Goal: Task Accomplishment & Management: Complete application form

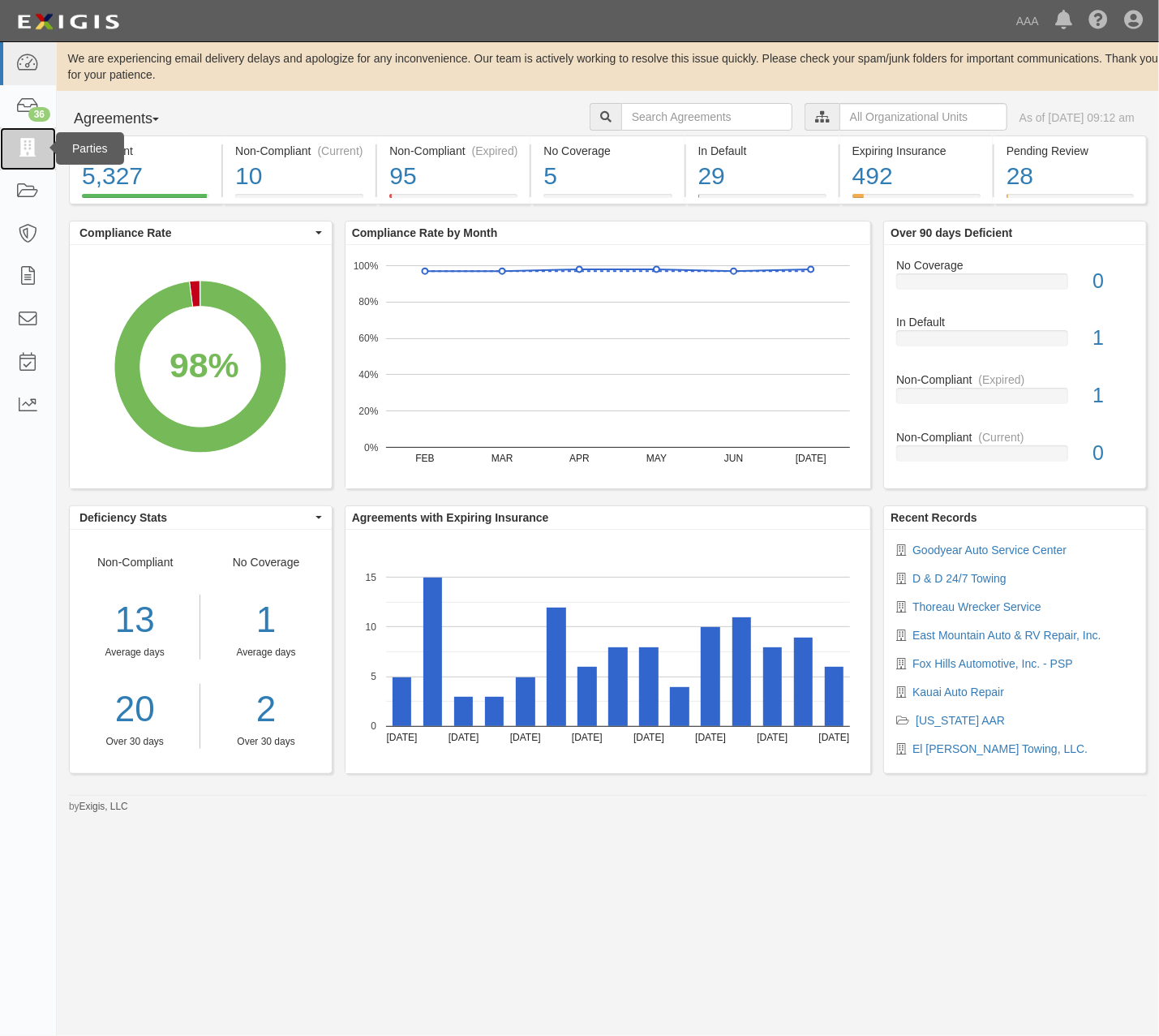
click at [26, 153] on icon at bounding box center [28, 148] width 23 height 18
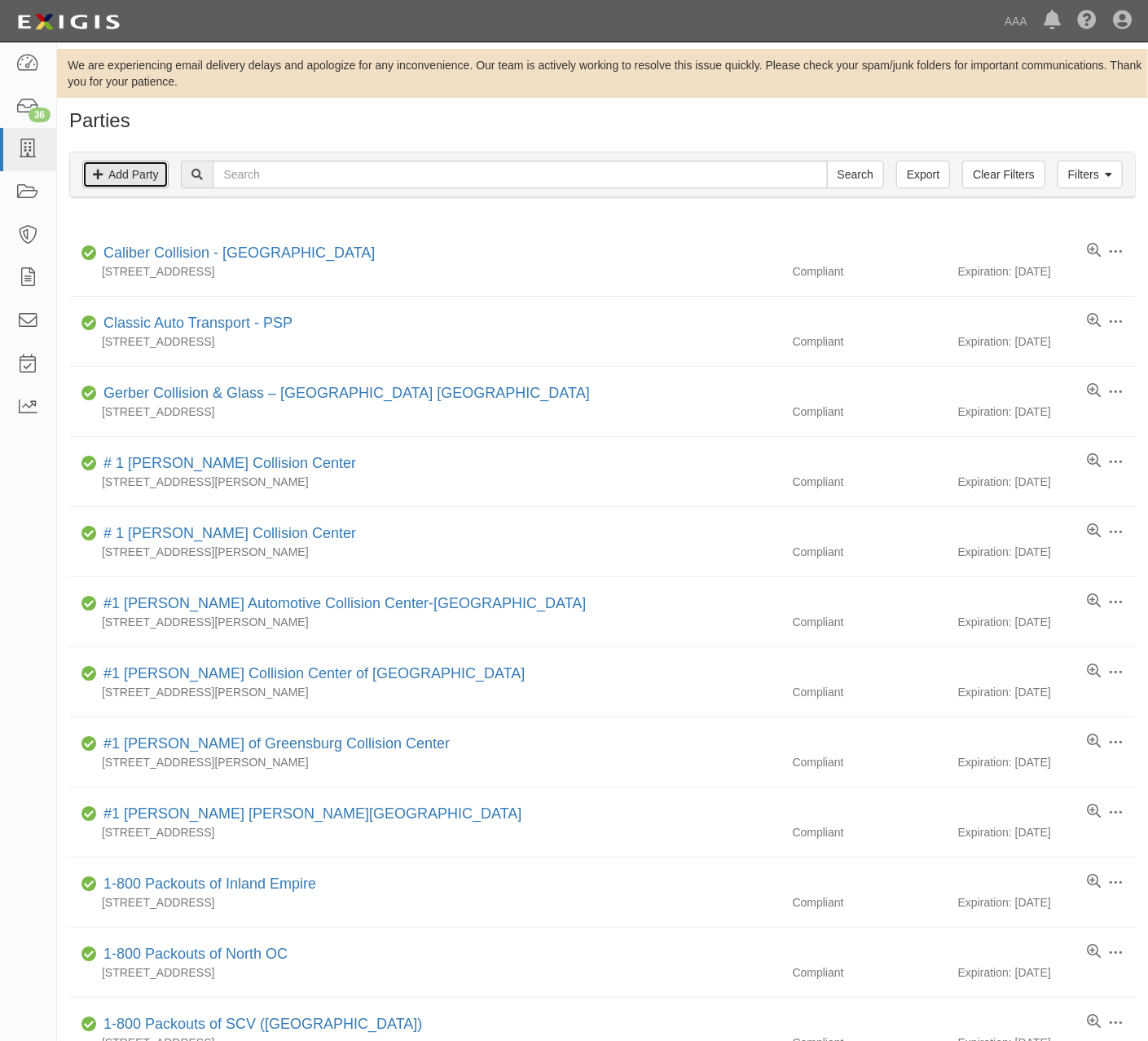
click at [137, 173] on link "Add Party" at bounding box center [126, 175] width 86 height 28
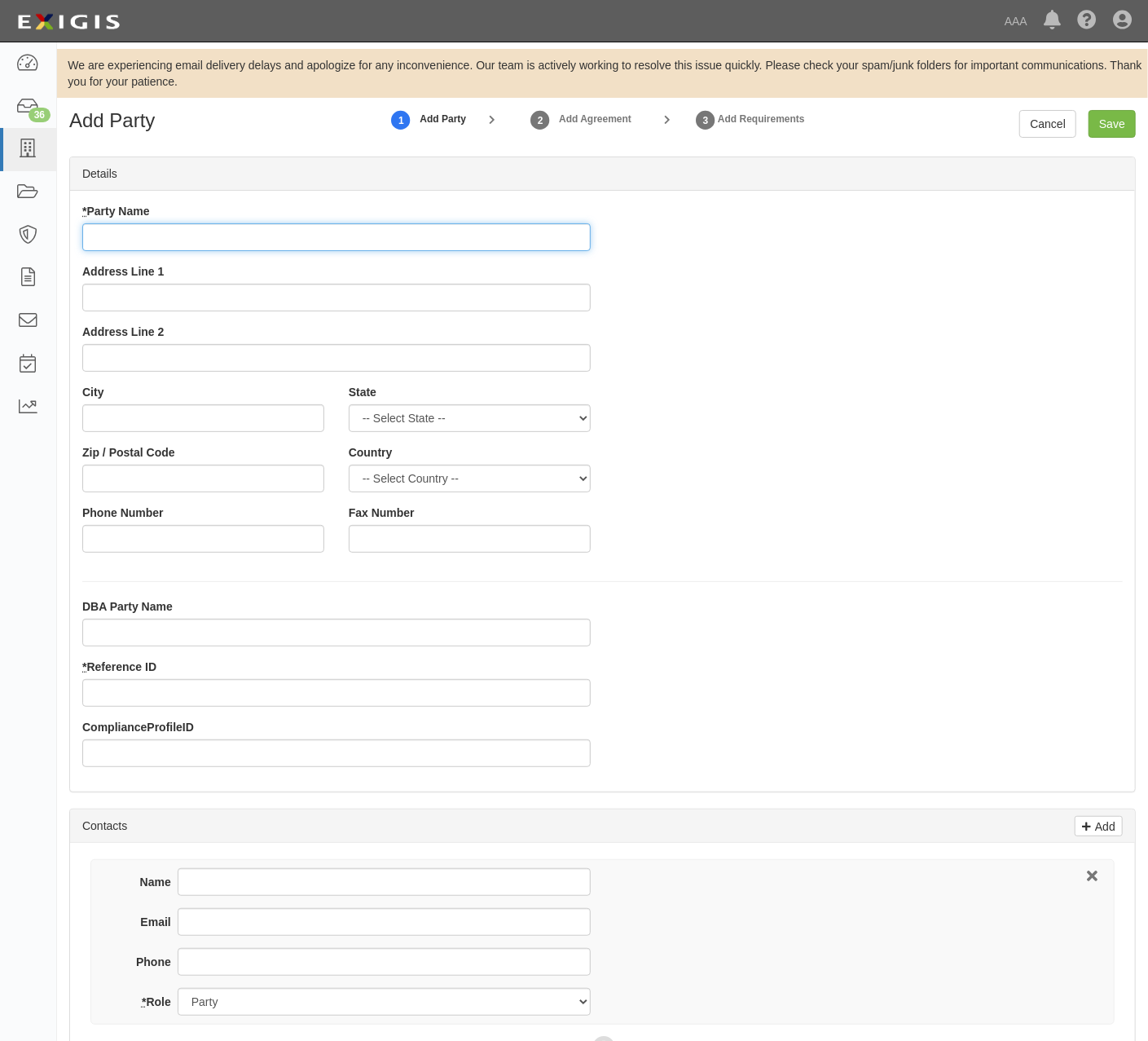
click at [269, 242] on input "* Party Name" at bounding box center [337, 237] width 508 height 28
click at [345, 229] on input "* Party Name" at bounding box center [337, 237] width 508 height 28
type input "Freddy's Towing LLC"
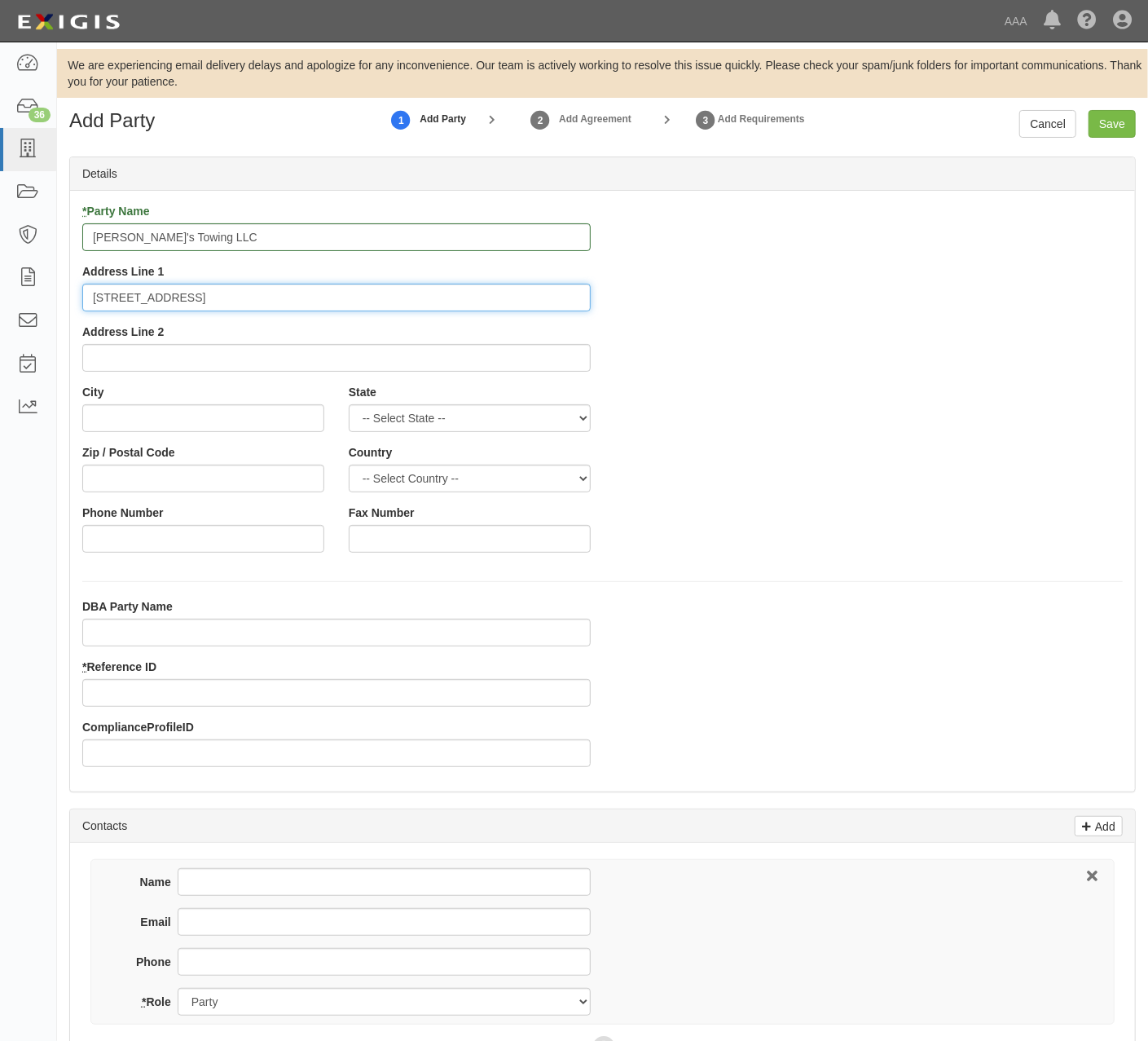
type input "824 12th St SW"
type input "T"
type input "Rio Rancho"
select select "NM"
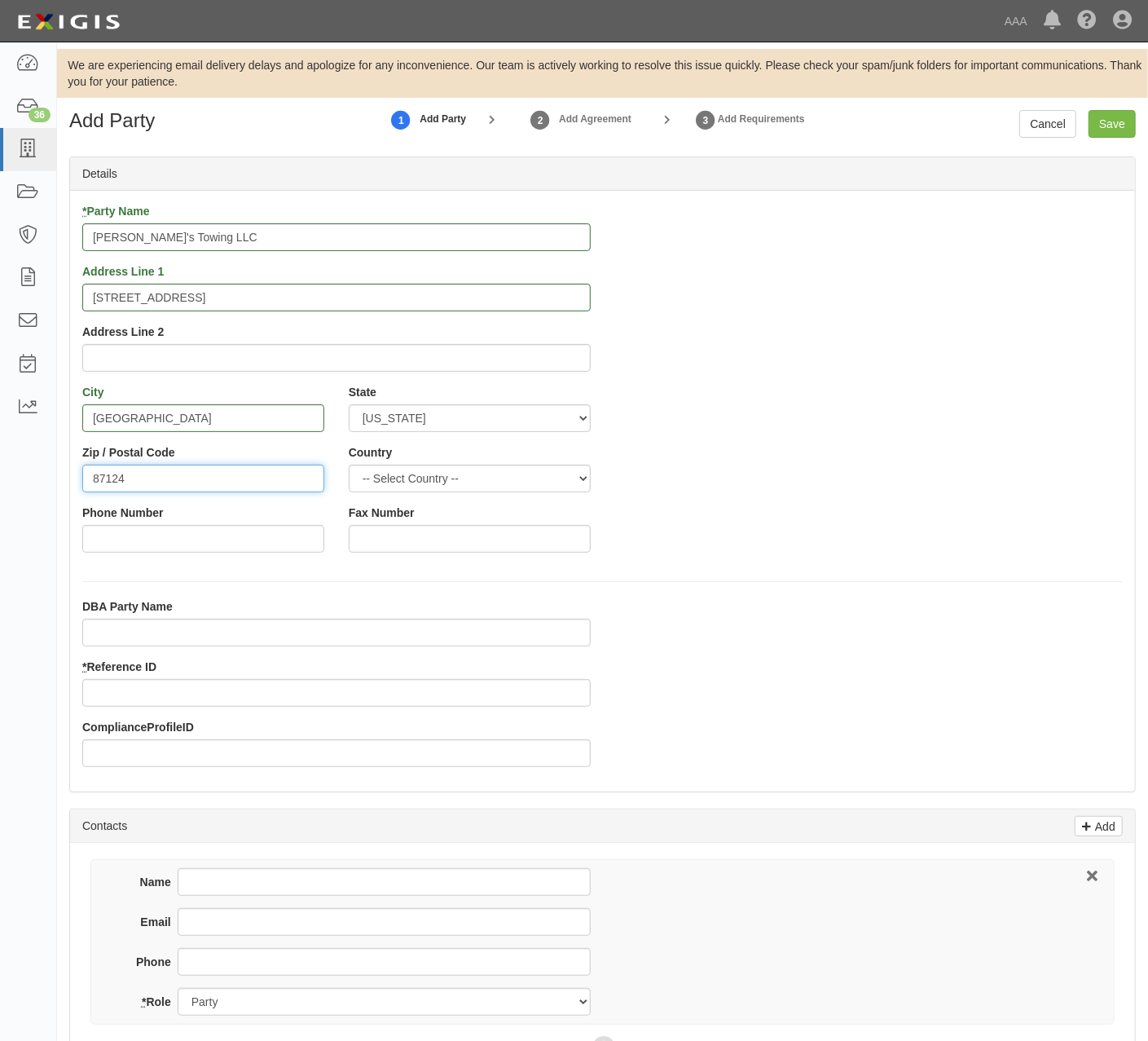
type input "87124"
select select "US"
type input "5053645559"
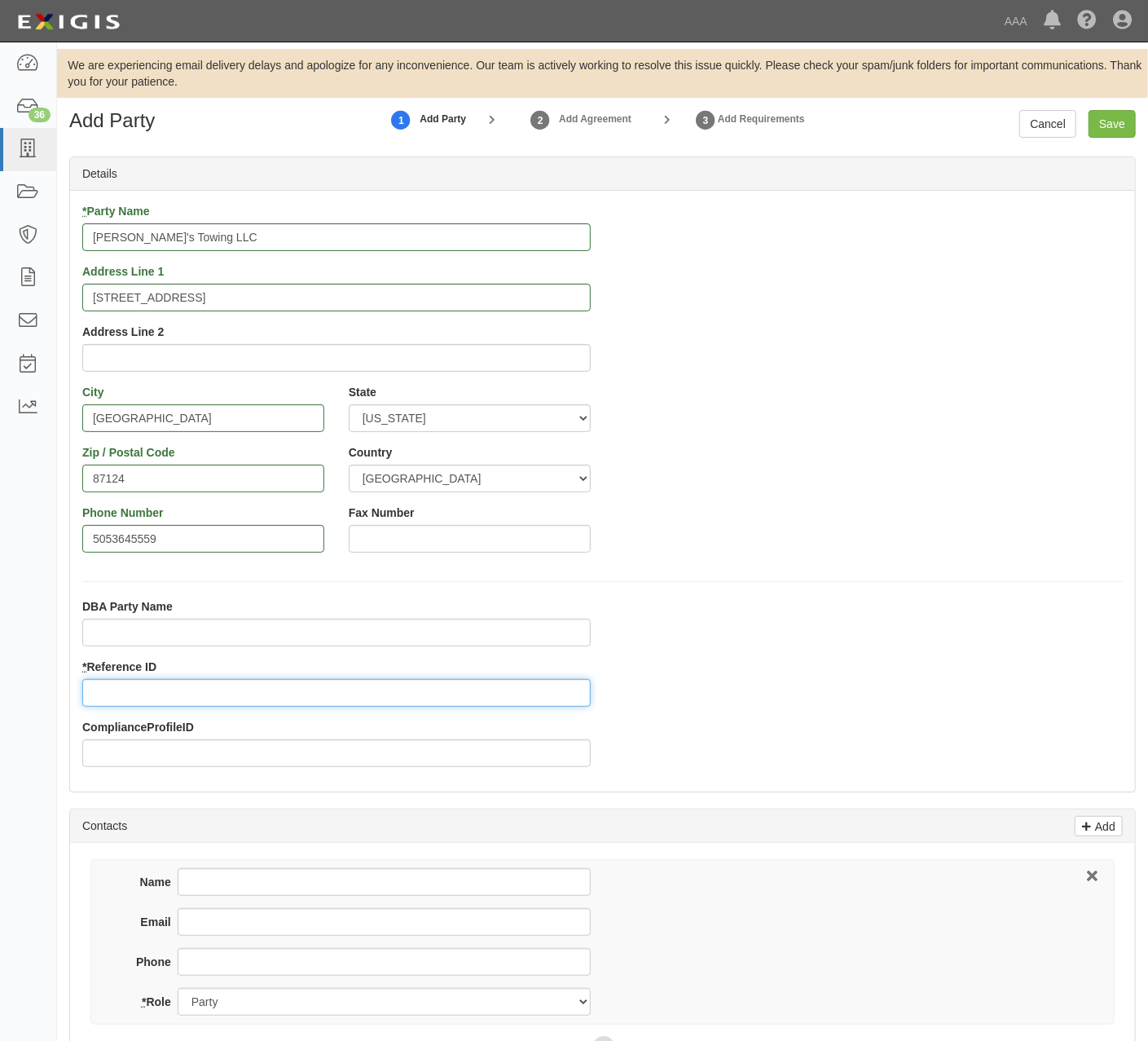
click at [273, 707] on input "* Reference ID" at bounding box center [337, 693] width 508 height 28
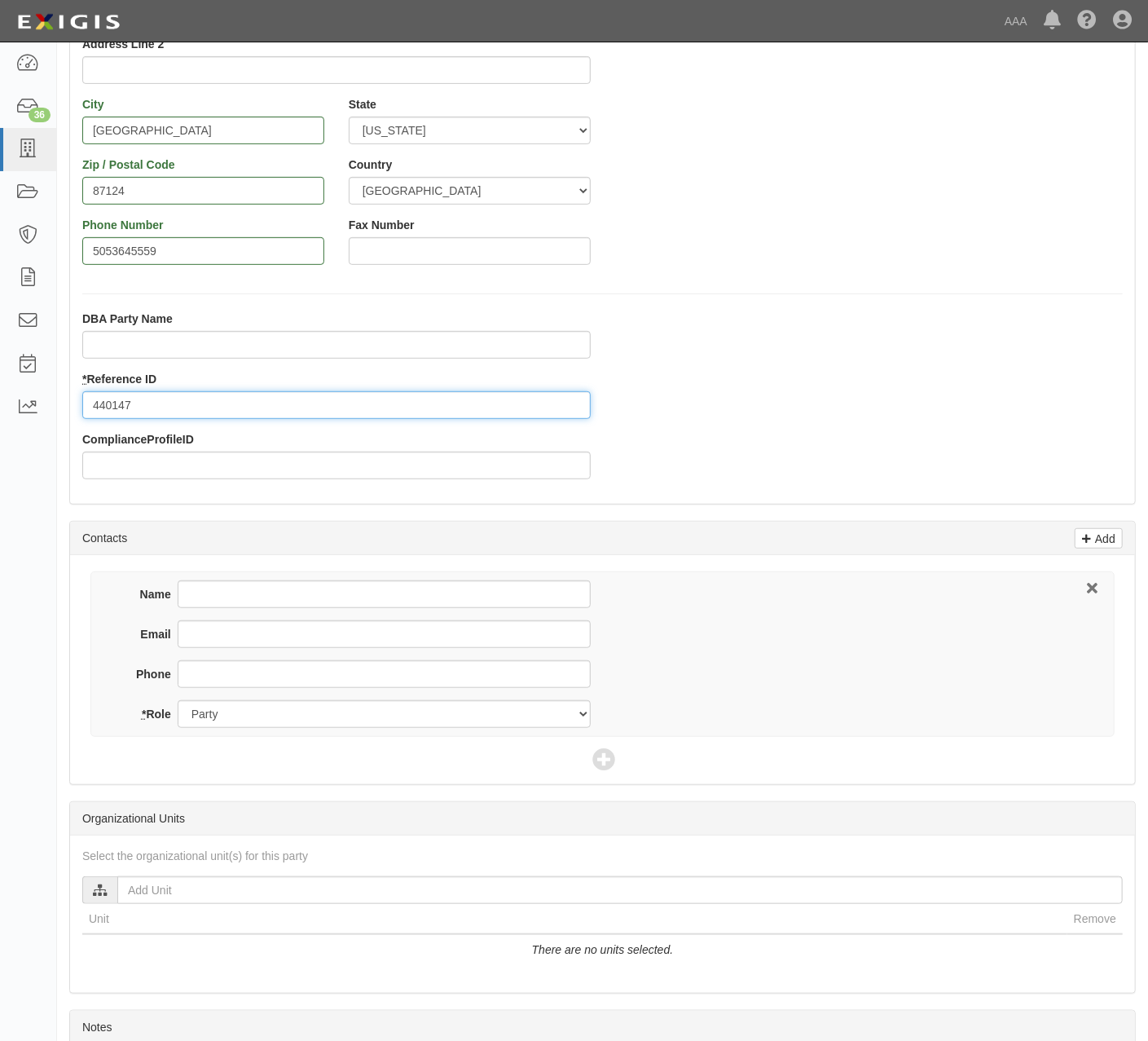
scroll to position [326, 0]
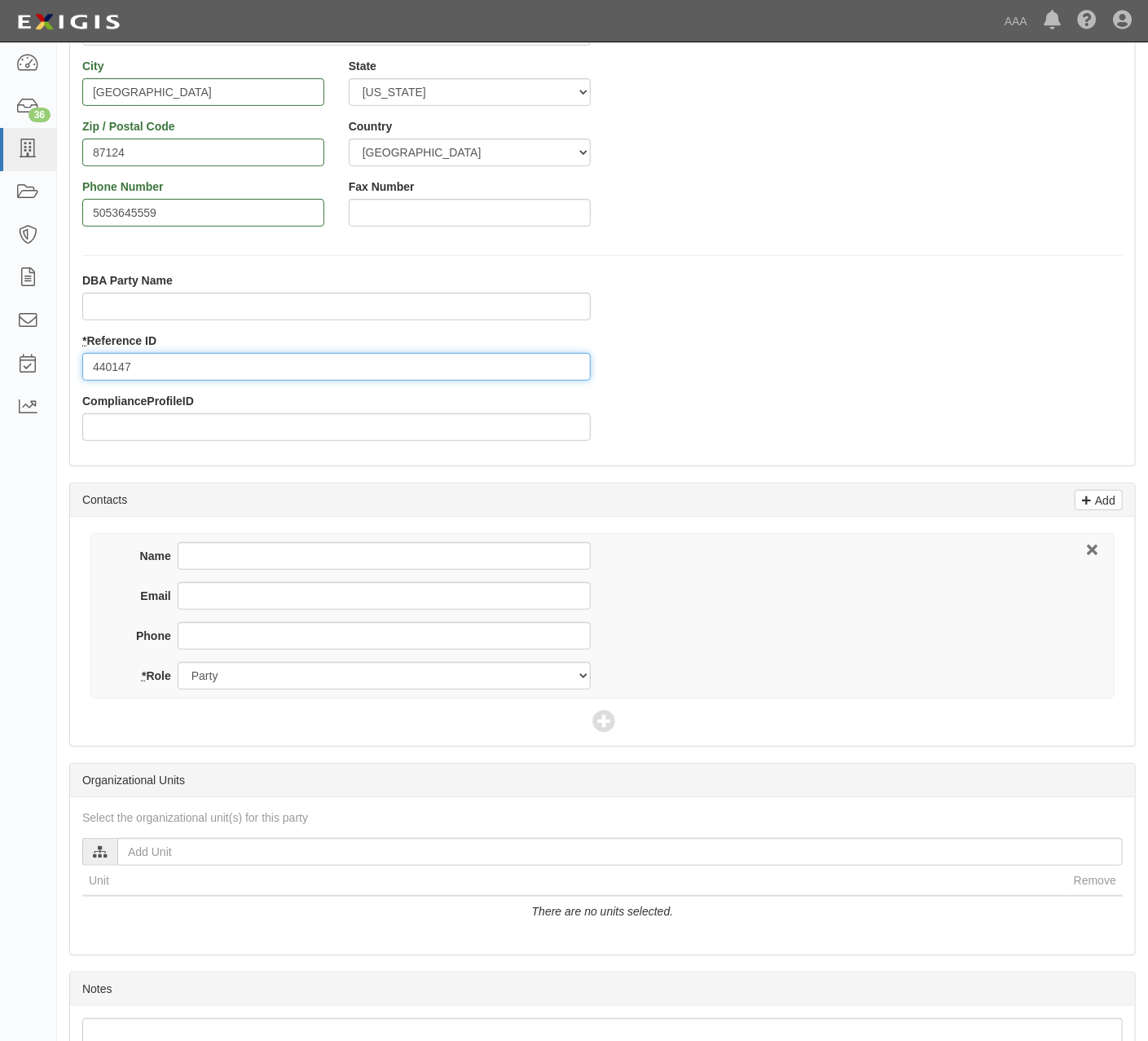
type input "440147"
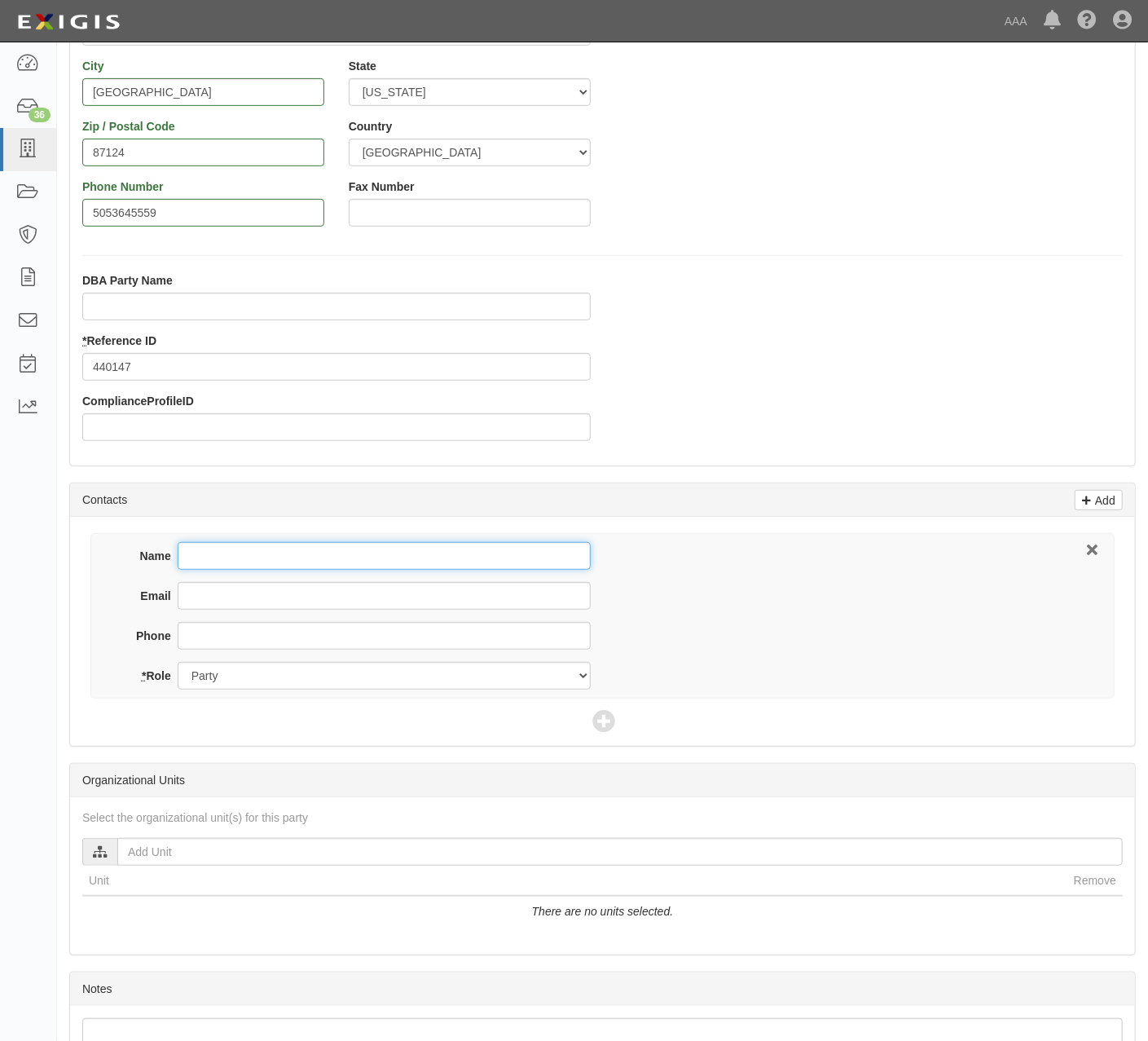
click at [226, 563] on input "Name" at bounding box center [384, 556] width 413 height 28
type input "Alfredo Pena Flores"
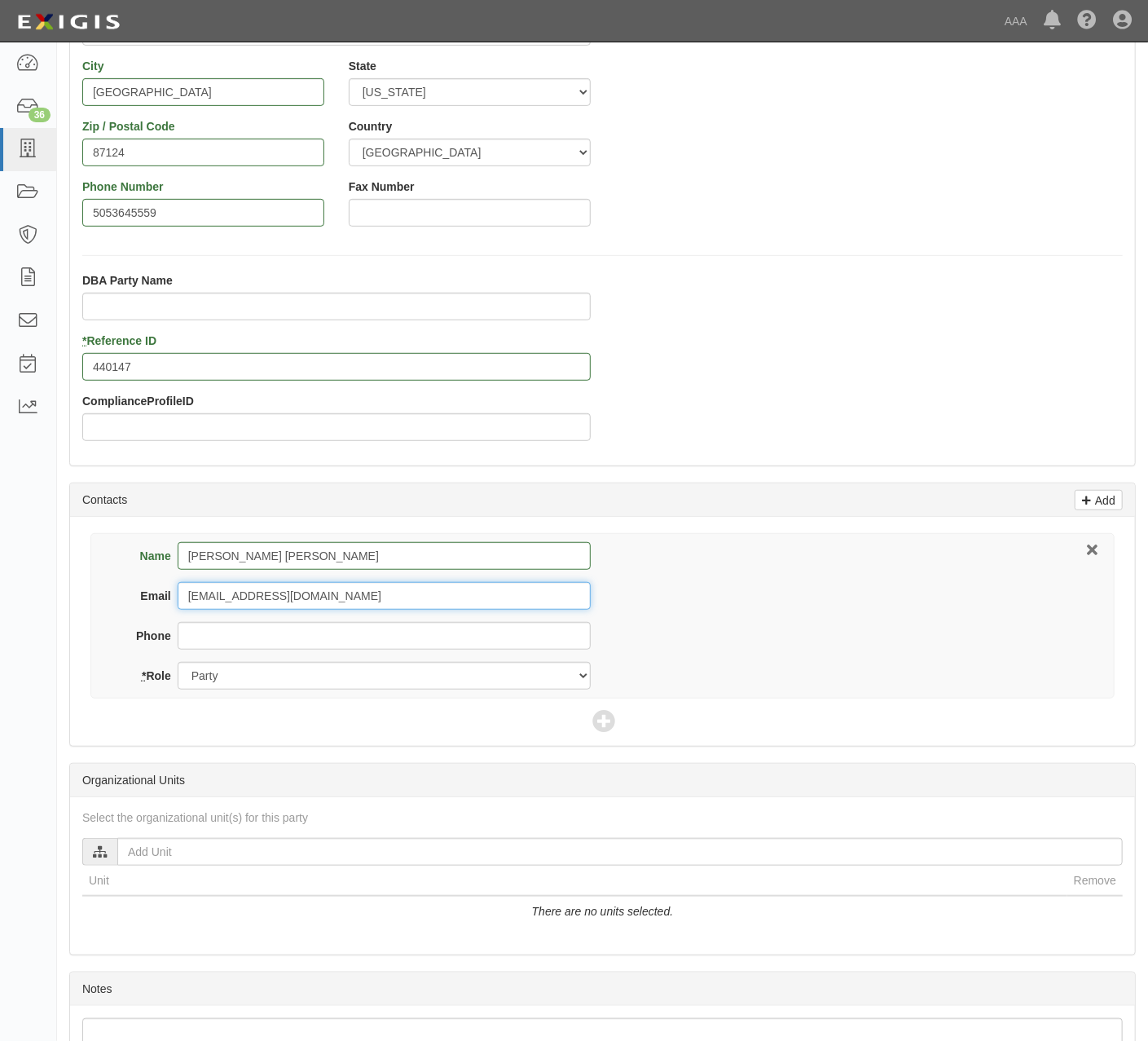
type input "Freddystowing1@gmail.com"
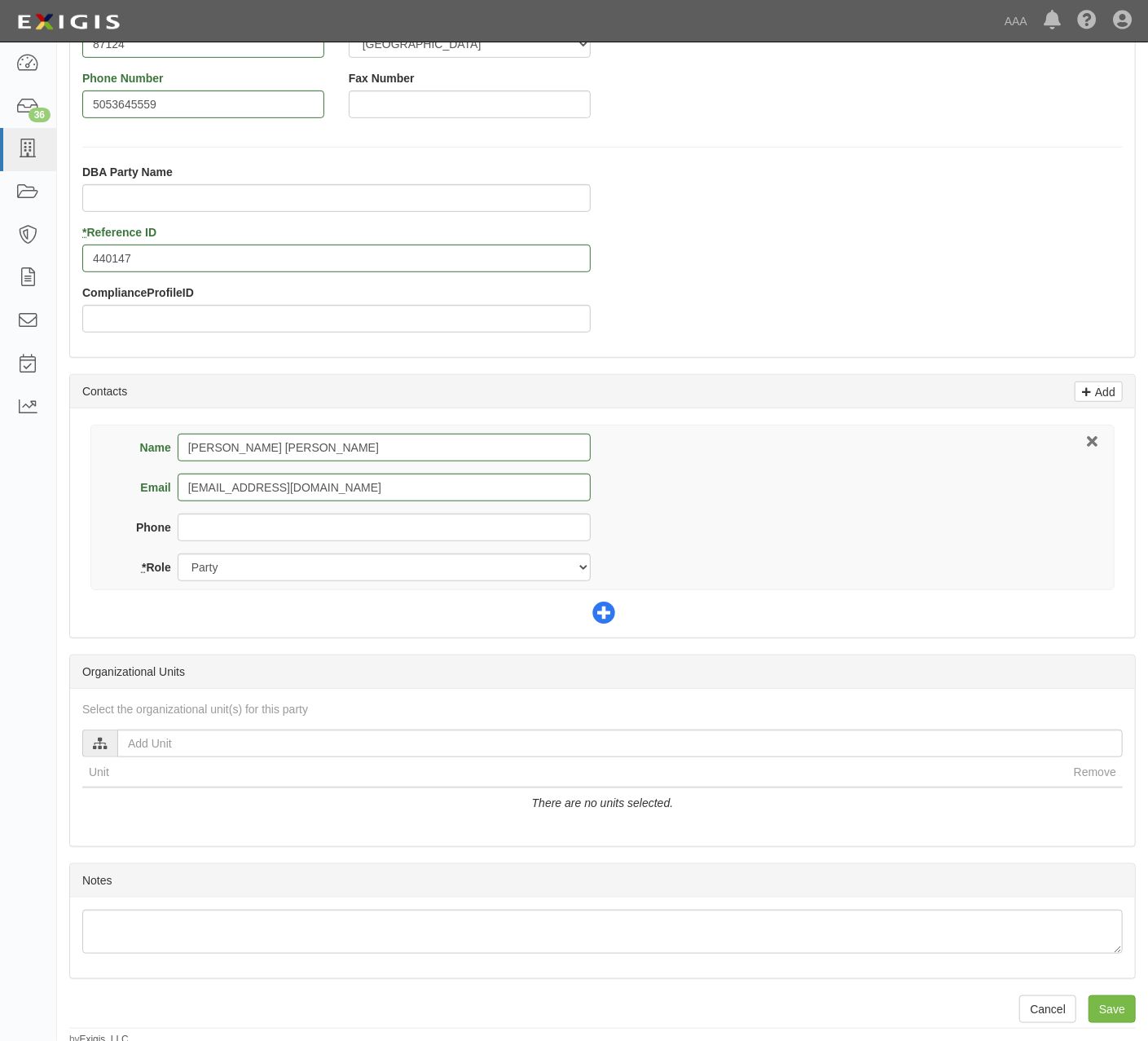
click at [605, 618] on icon at bounding box center [604, 614] width 23 height 23
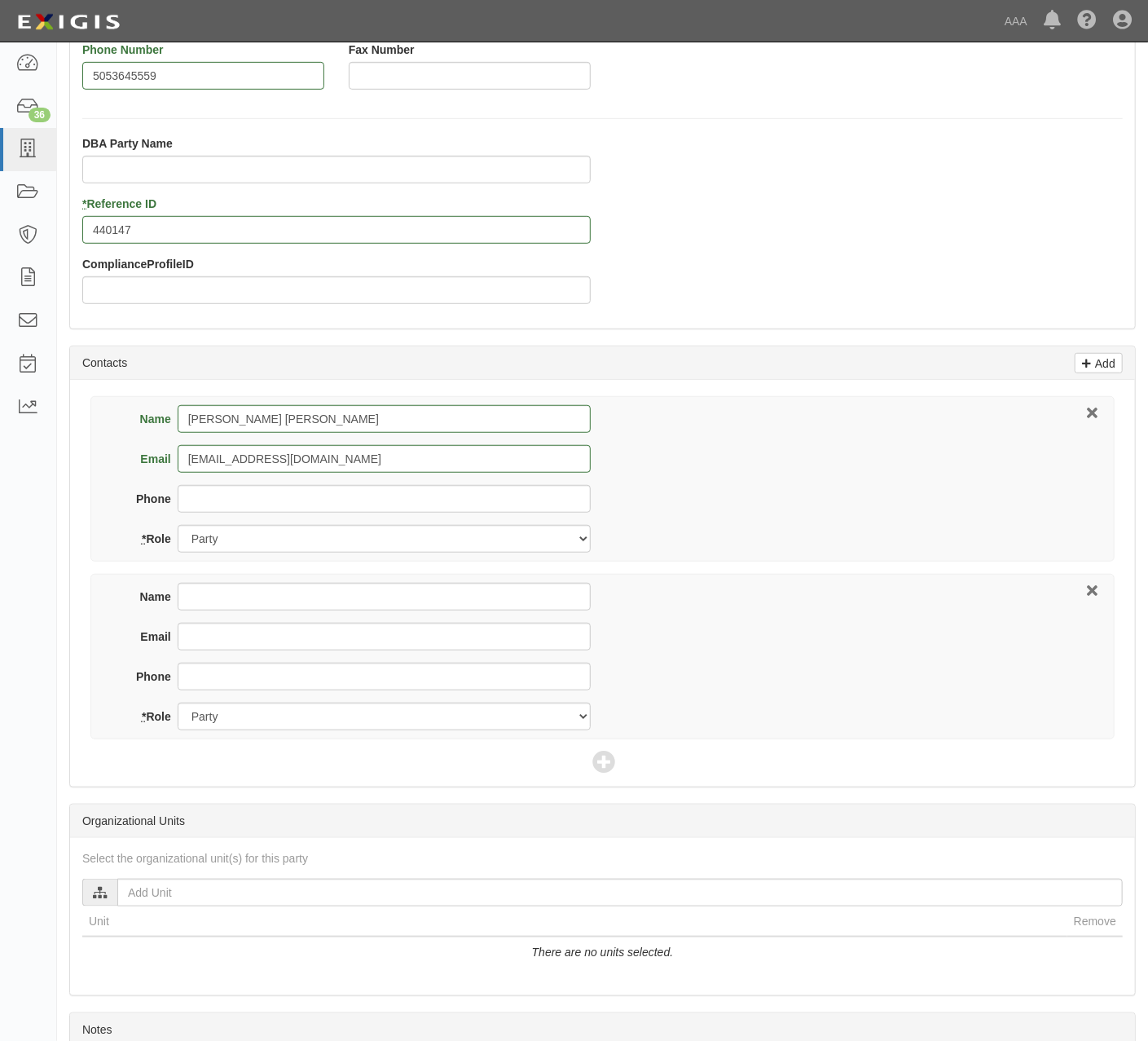
scroll to position [542, 0]
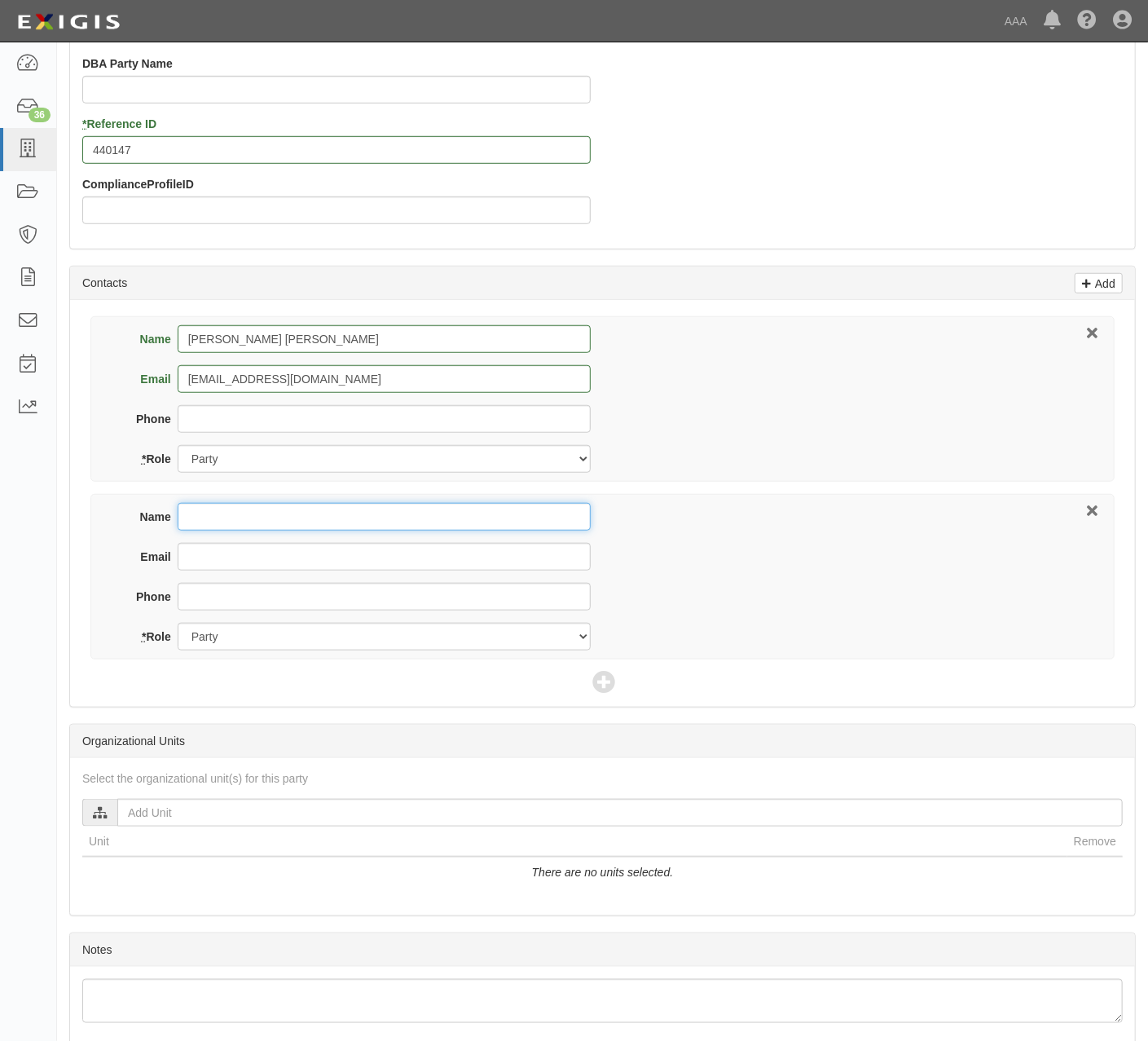
click at [231, 516] on input "Name" at bounding box center [384, 517] width 413 height 28
type input "Brian Saiz-Vallejos"
click at [340, 564] on input "Email" at bounding box center [384, 557] width 413 height 28
paste input "saiz-vallejos.brian@ace.aaa.com"
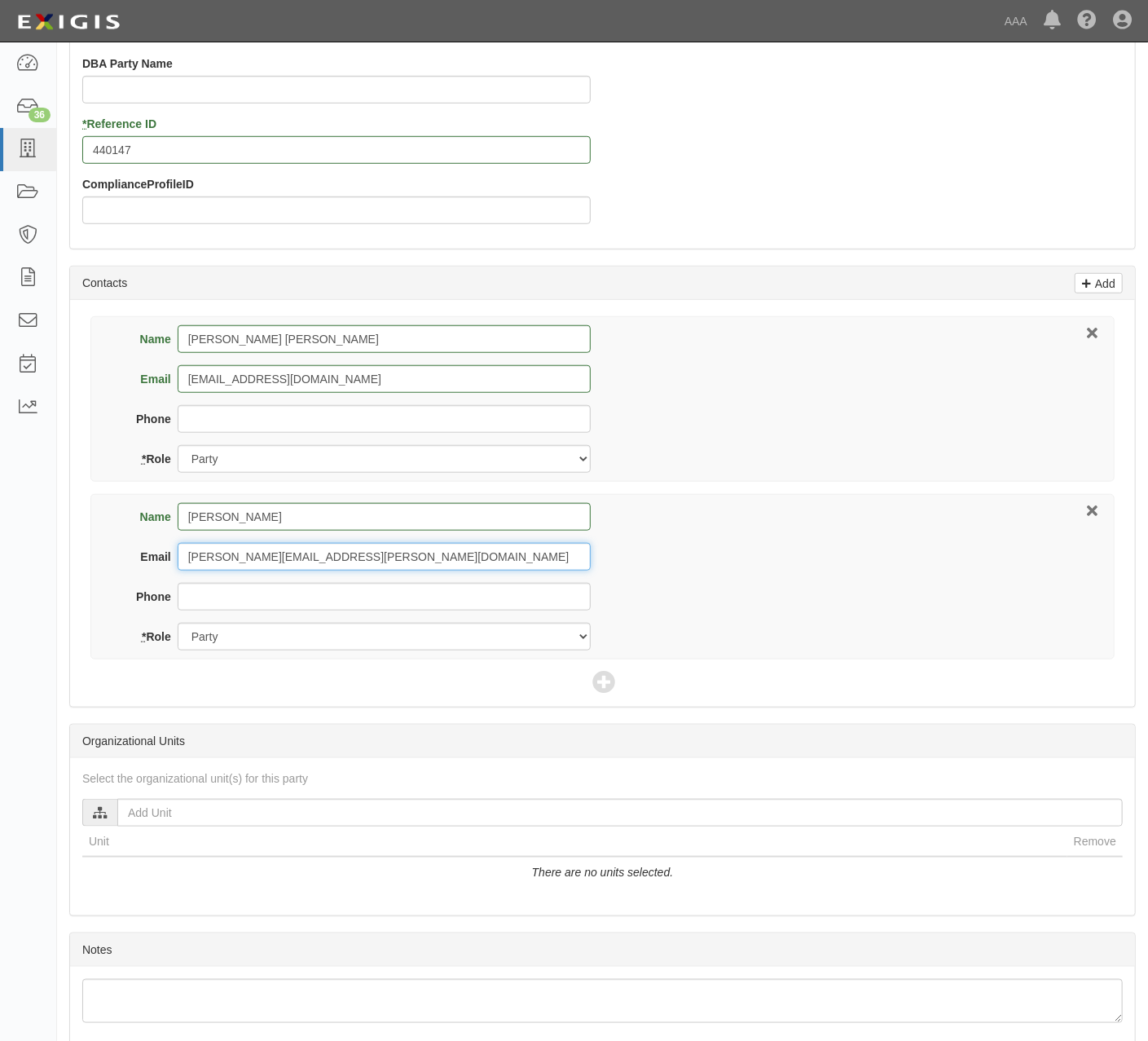
type input "saiz-vallejos.brian@ace.aaa.com"
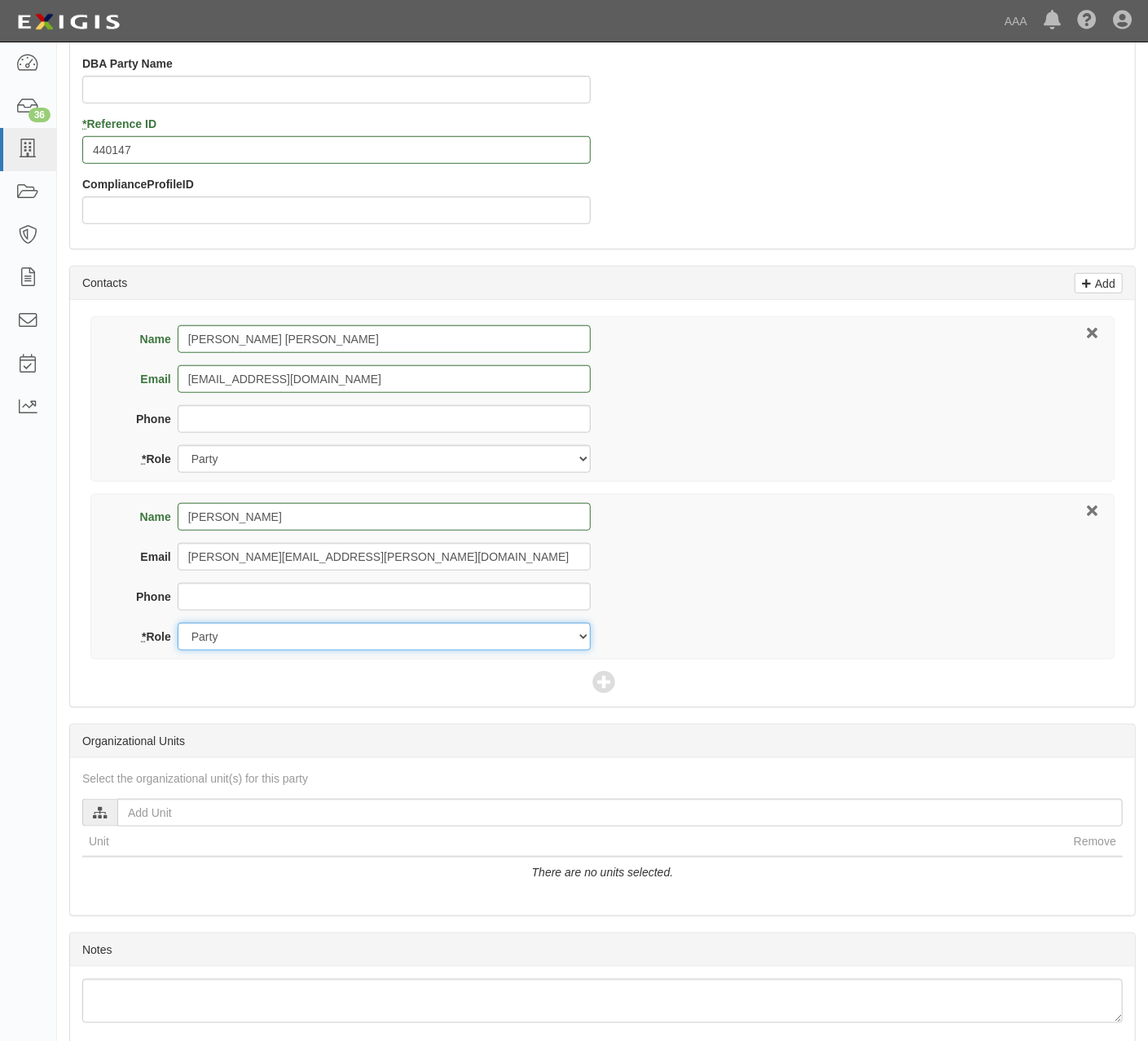
click at [275, 639] on select "Party Broker Other" at bounding box center [384, 637] width 413 height 28
select select "Other"
click at [178, 625] on select "Party Broker Other" at bounding box center [384, 637] width 413 height 28
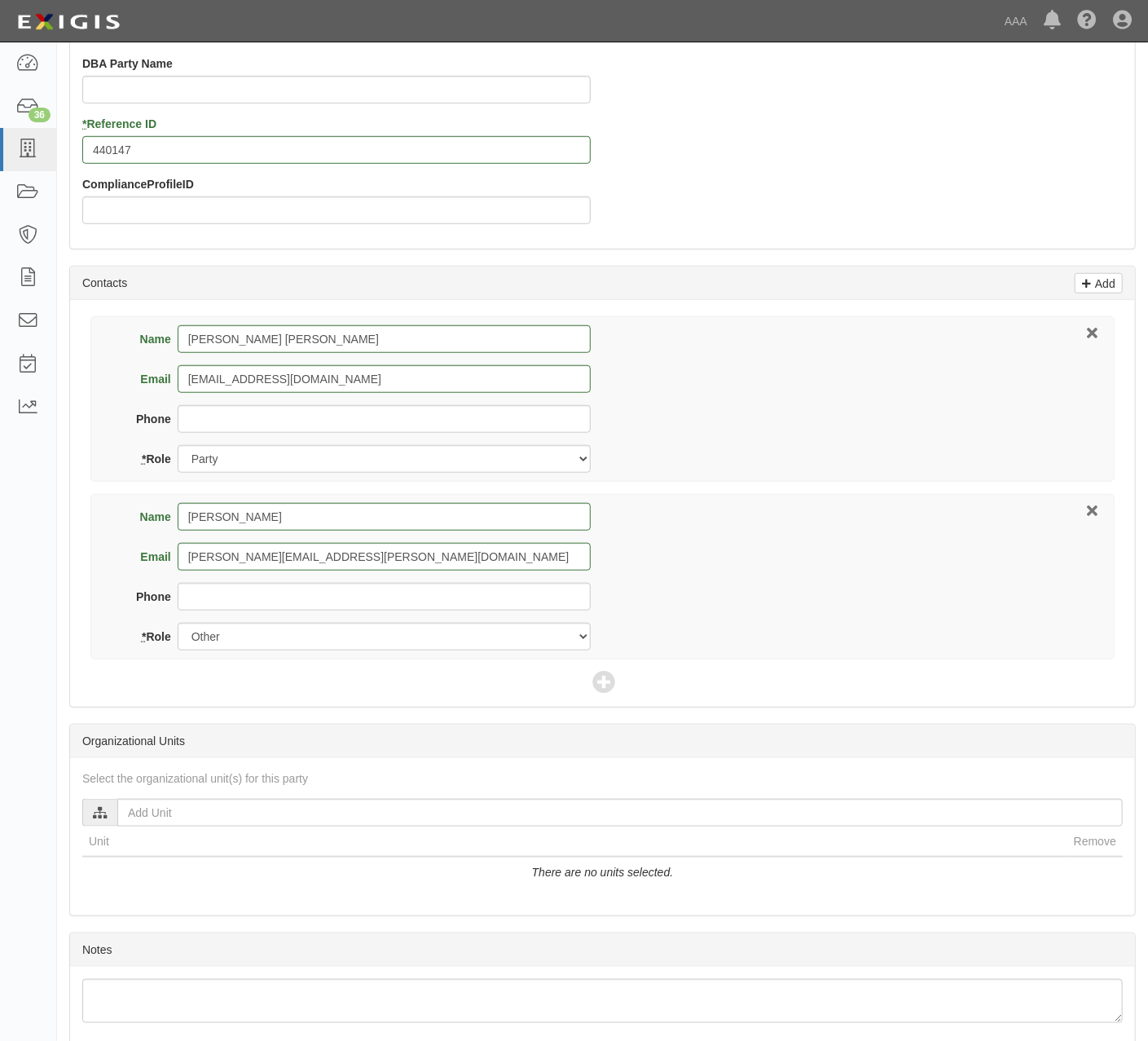
click at [799, 558] on div "Name Brian Saiz-Vallejos Email saiz-vallejos.brian@ace.aaa.com Phone * Role Par…" at bounding box center [602, 577] width 1024 height 165
click at [607, 678] on icon at bounding box center [604, 683] width 23 height 23
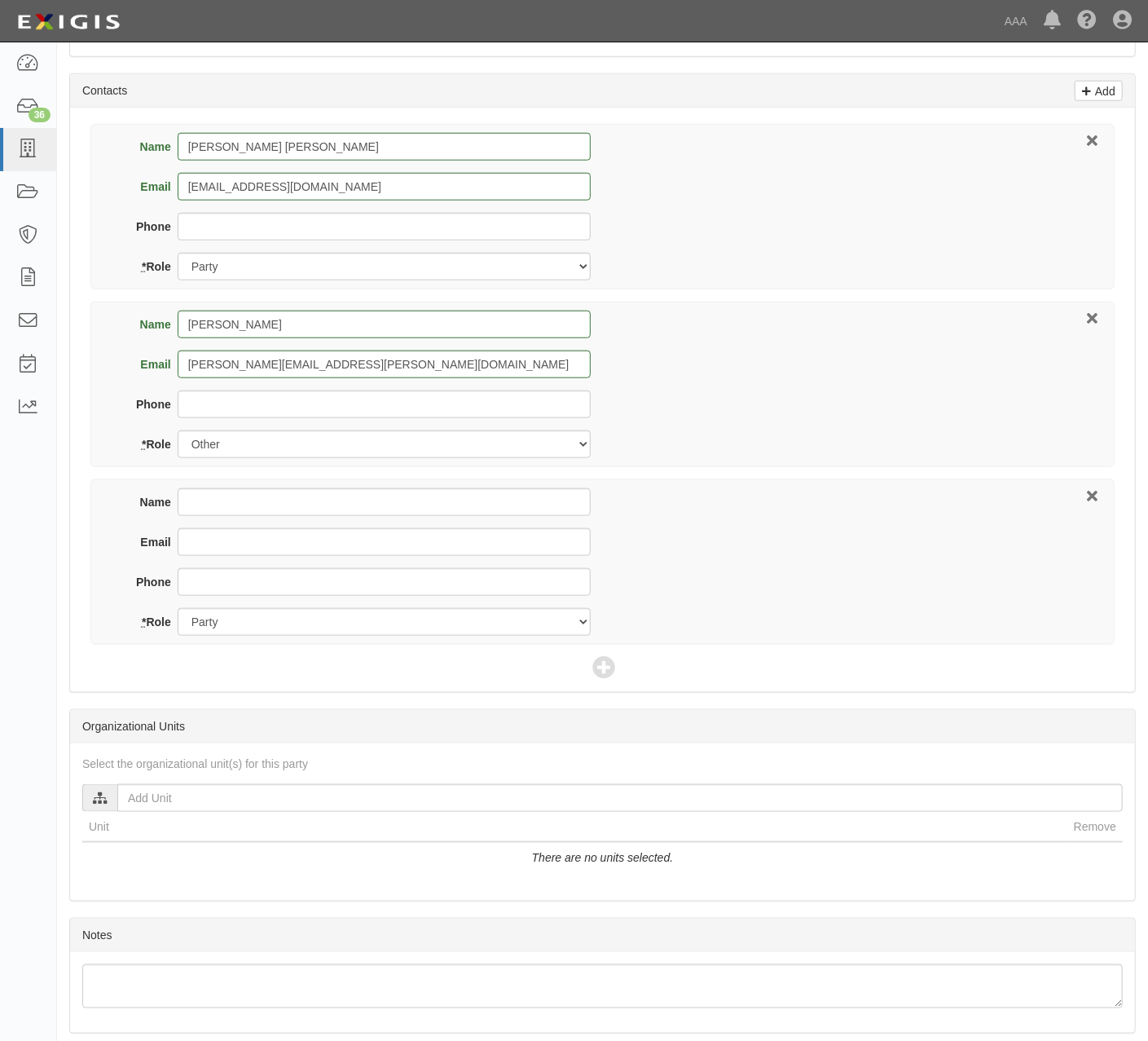
scroll to position [761, 0]
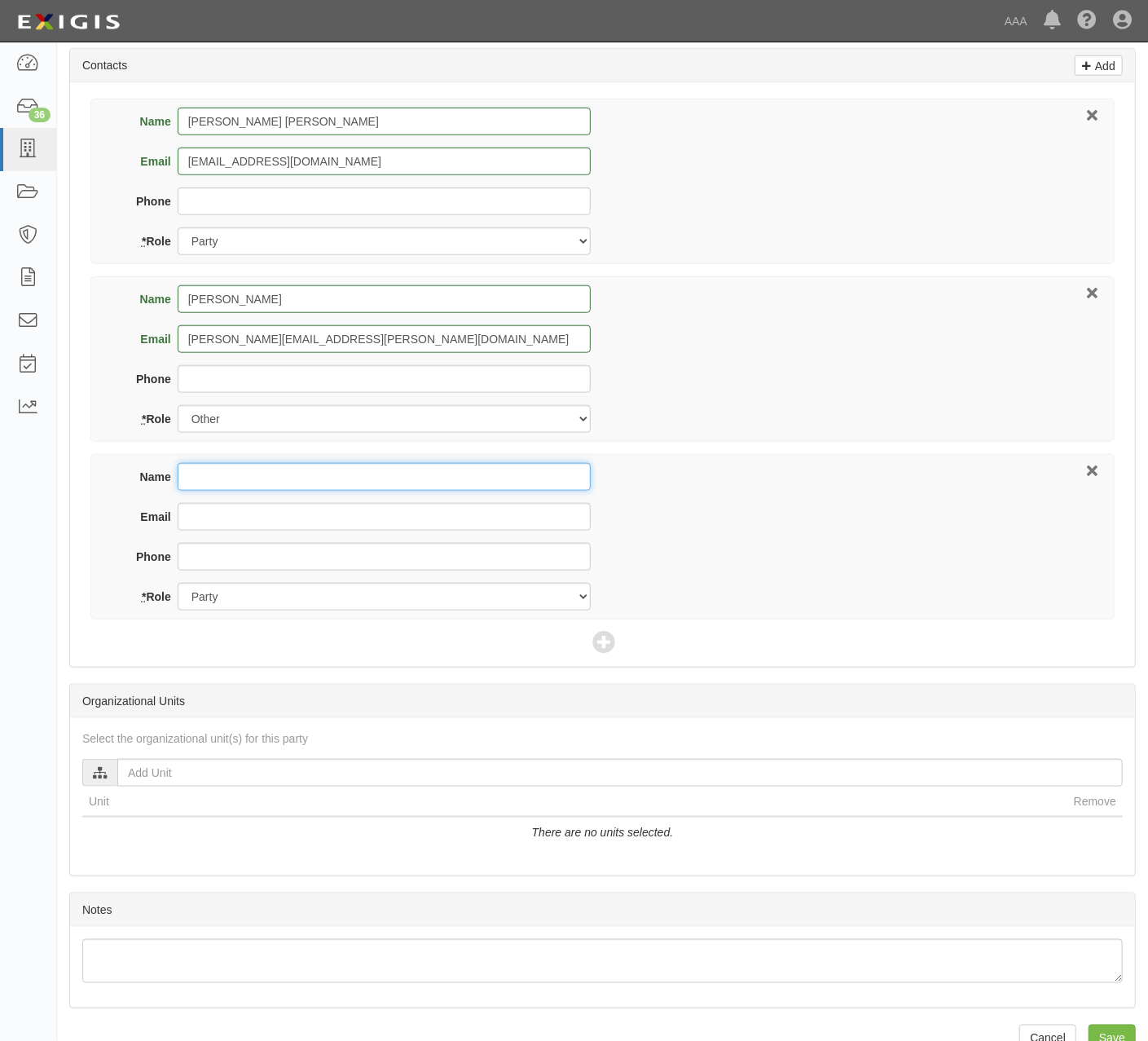
click at [258, 489] on input "Name" at bounding box center [384, 477] width 413 height 28
drag, startPoint x: 278, startPoint y: 491, endPoint x: 284, endPoint y: 480, distance: 12.5
click at [278, 491] on input "Name" at bounding box center [384, 477] width 413 height 28
type input "United Financial Casualty Company"
type input "[EMAIL_ADDRESS][DOMAIN_NAME]"
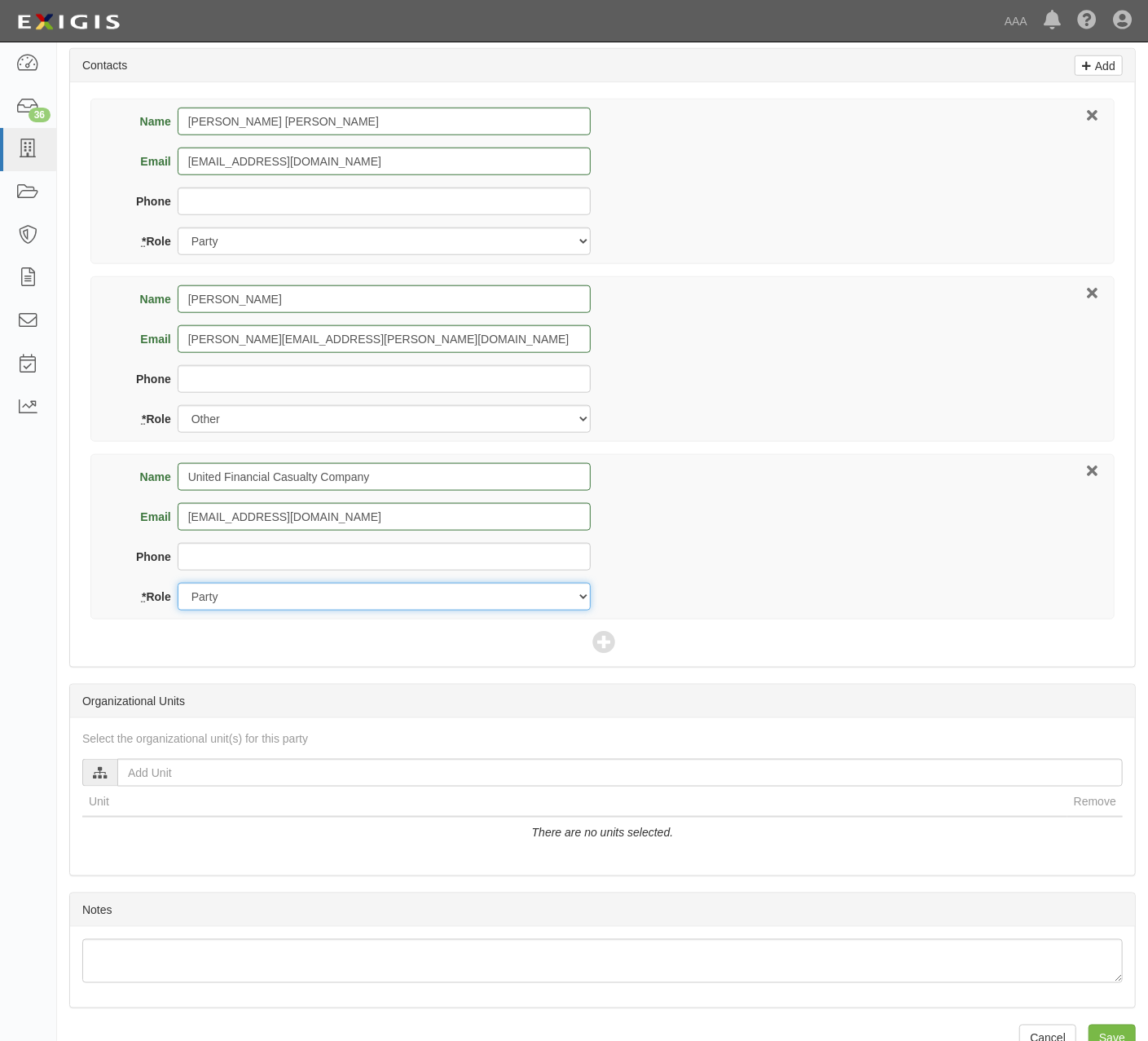
select select "Broker"
click at [813, 542] on div "Name United Financial Casualty Company Email Progressivecommerical@email.progre…" at bounding box center [602, 536] width 1024 height 165
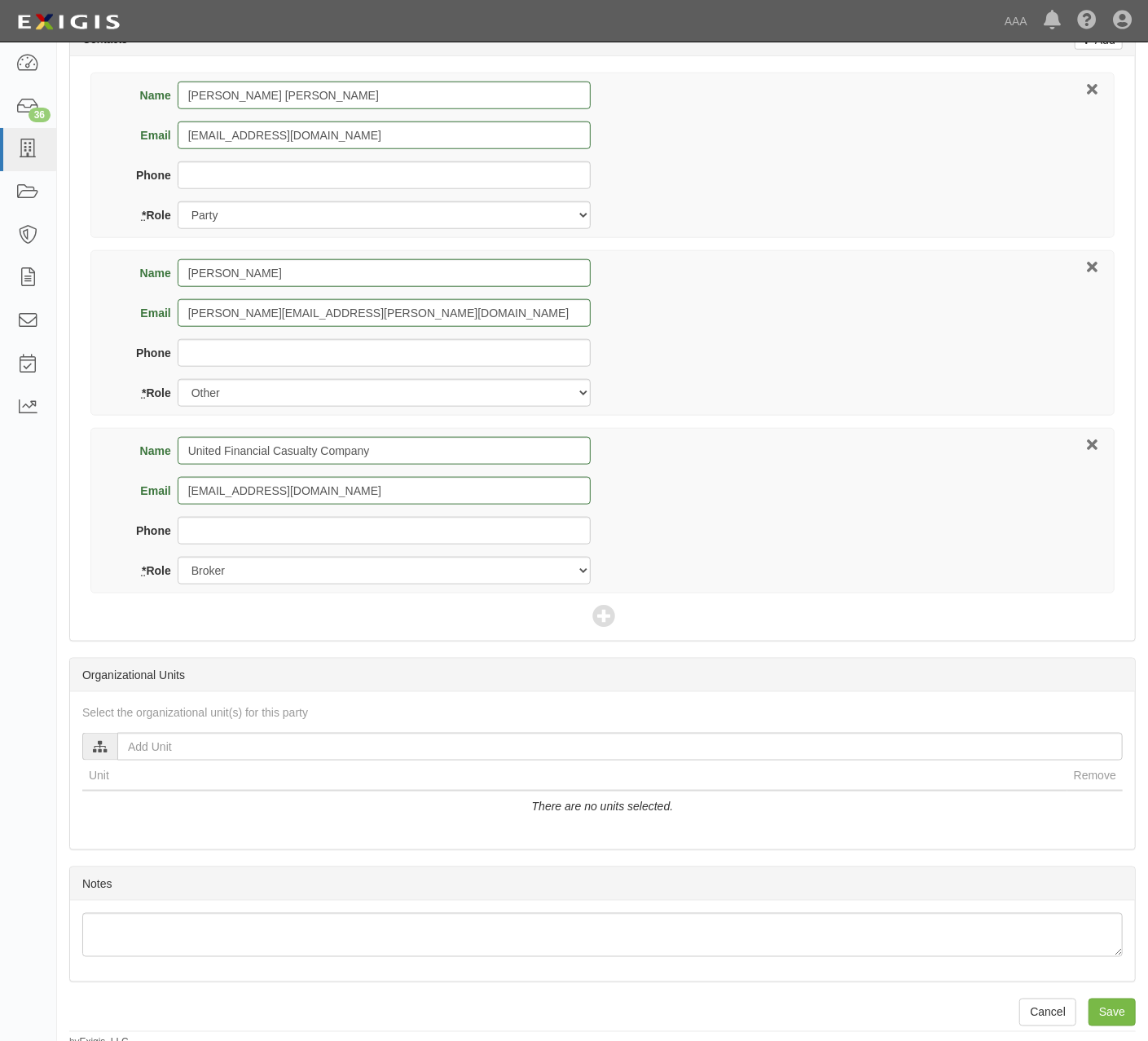
scroll to position [800, 0]
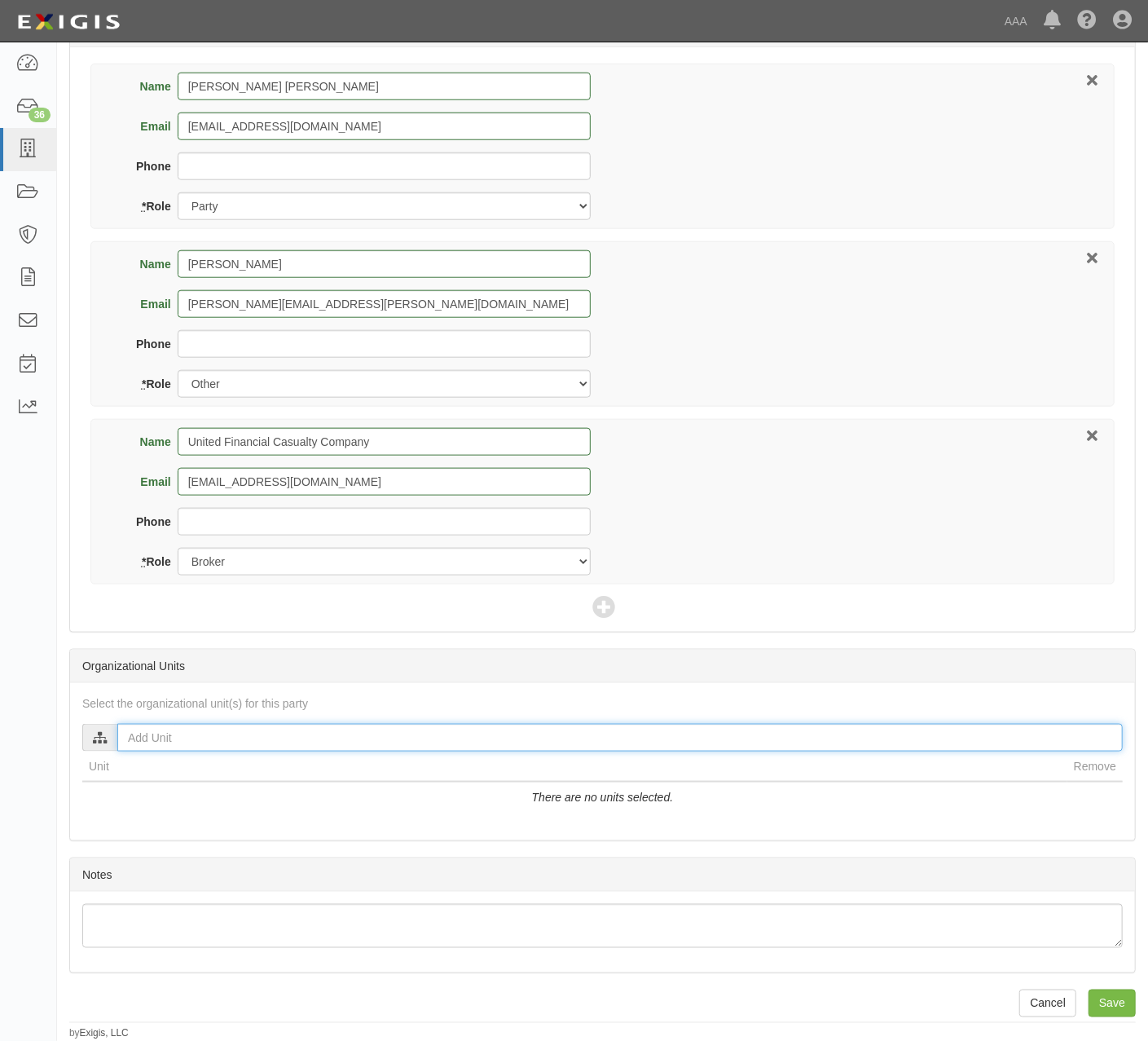
click at [199, 739] on input "text" at bounding box center [620, 738] width 1006 height 28
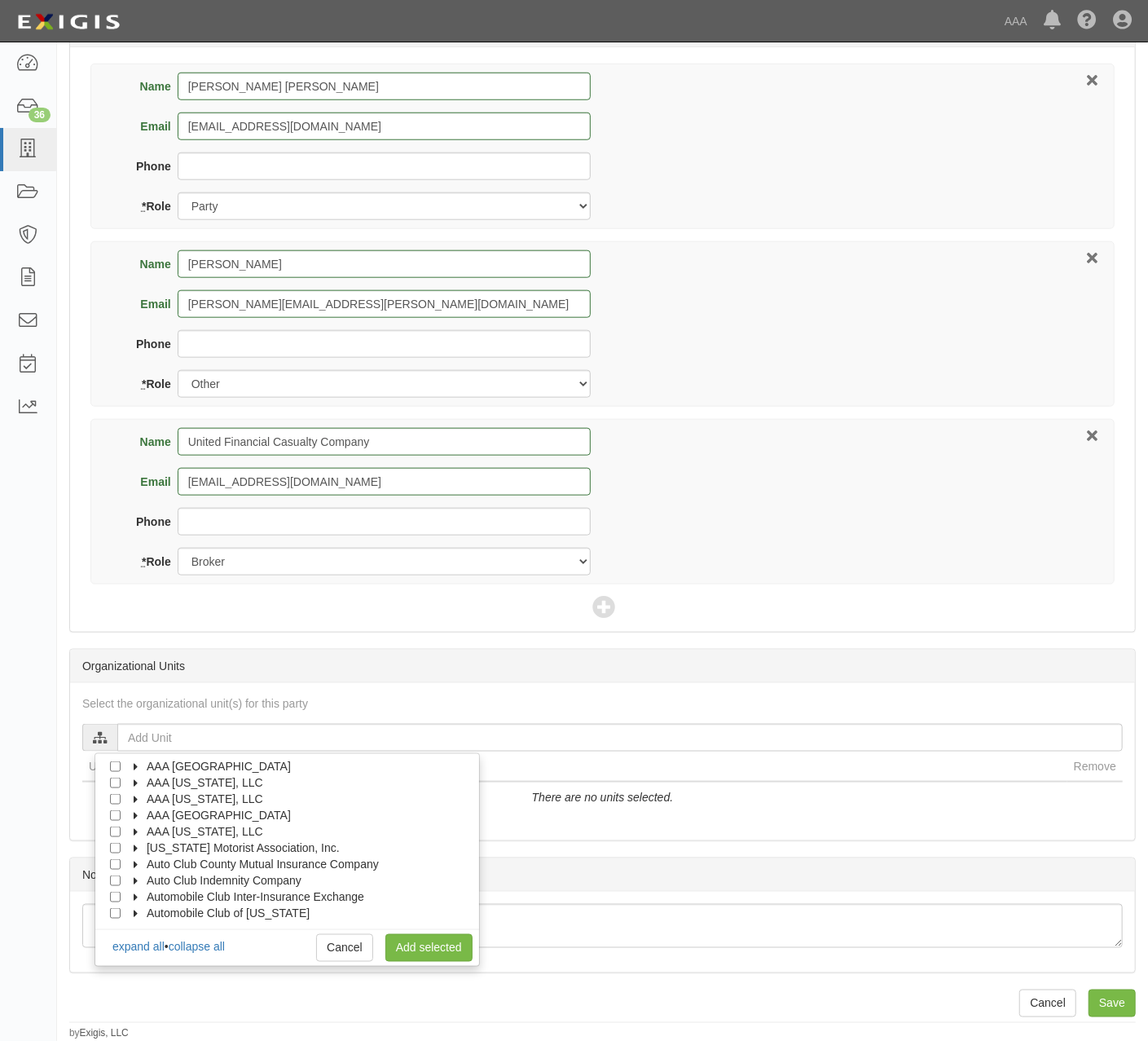
click at [176, 803] on span "AAA [US_STATE], LLC" at bounding box center [205, 798] width 117 height 13
click at [184, 817] on span "Automotive Services" at bounding box center [214, 814] width 105 height 13
click at [144, 828] on input "Emergency Roadside Service (ERS)" at bounding box center [144, 832] width 11 height 11
checkbox input "true"
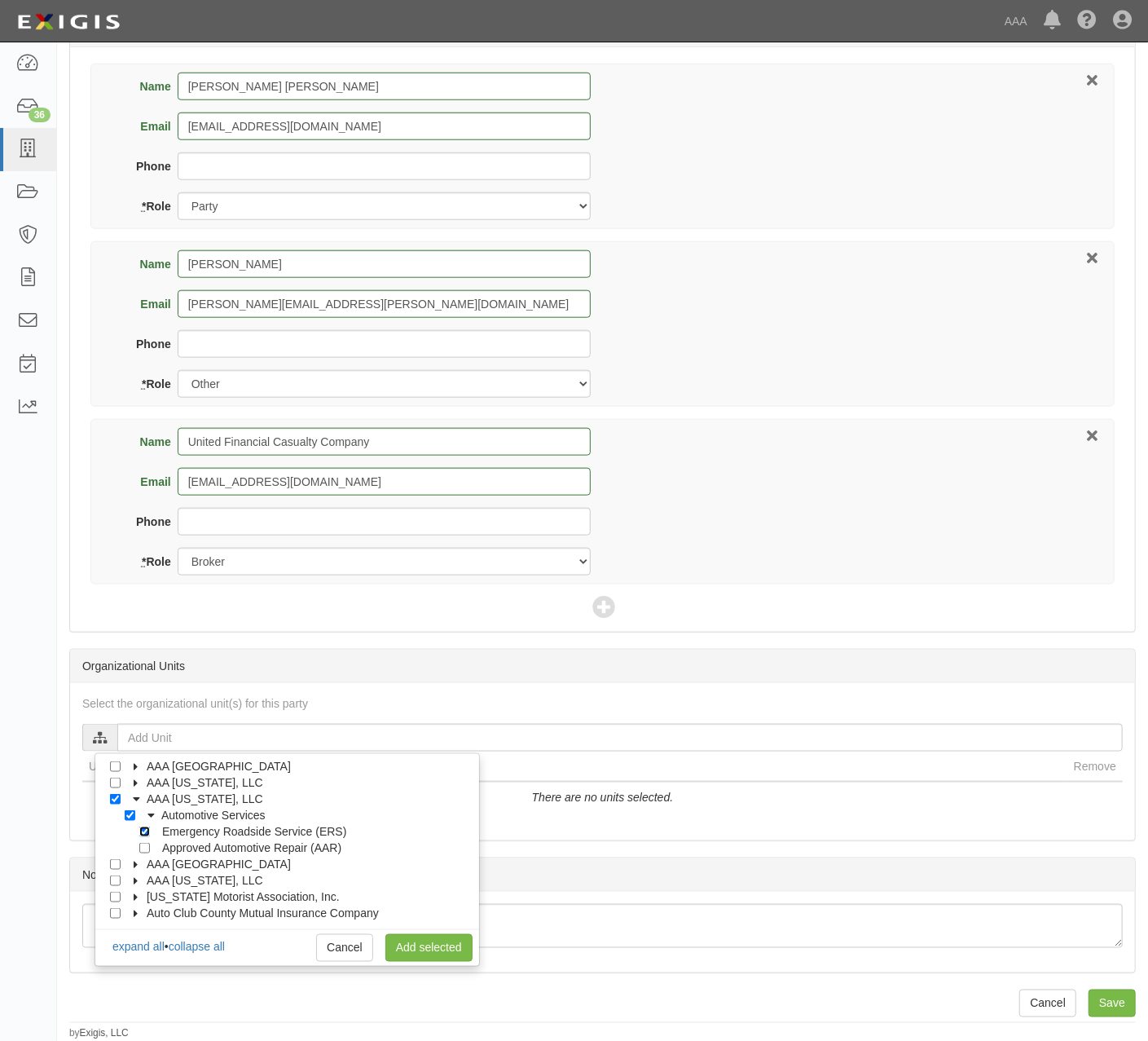
checkbox input "true"
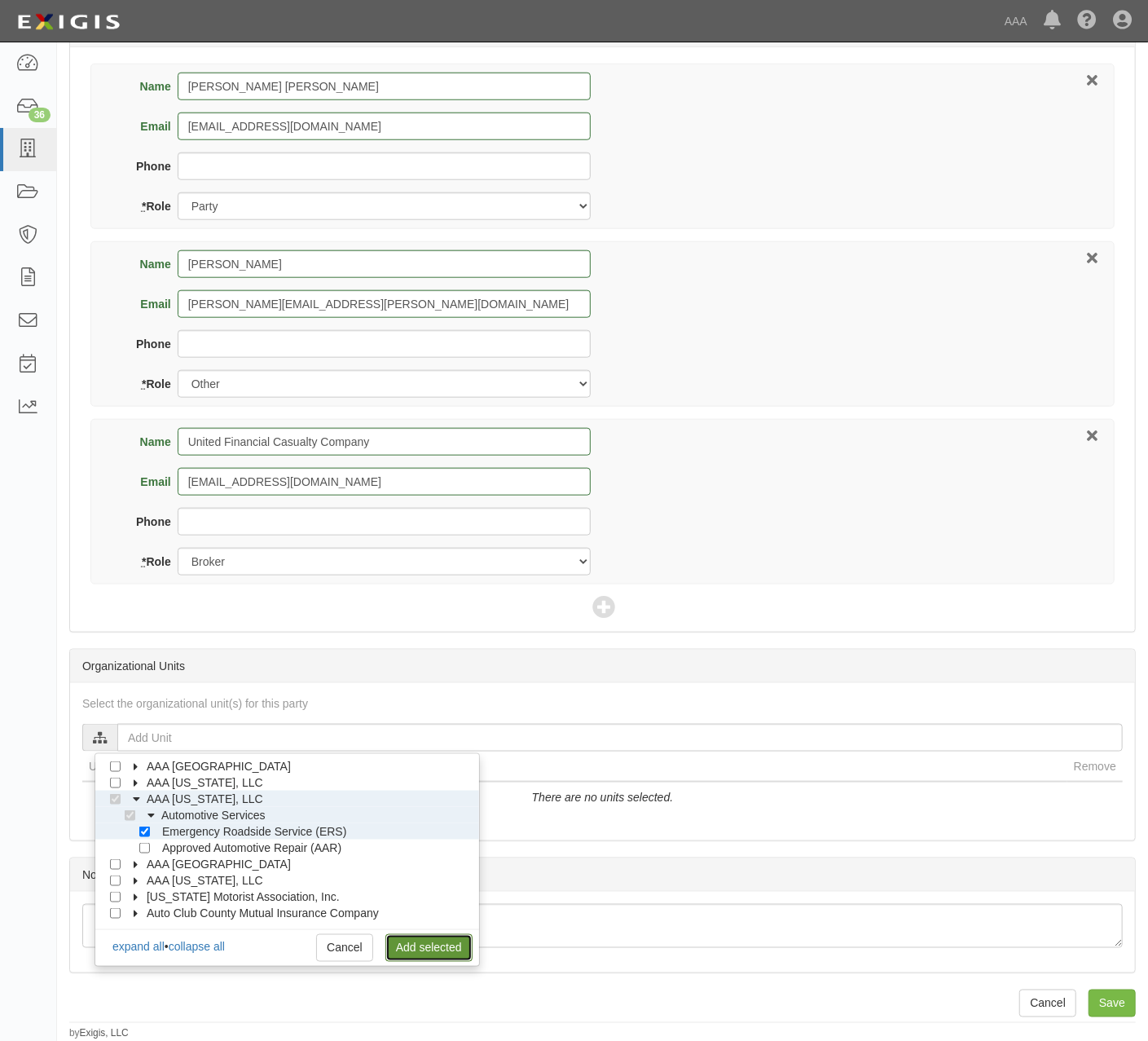
click at [418, 946] on link "Add selected" at bounding box center [428, 948] width 87 height 28
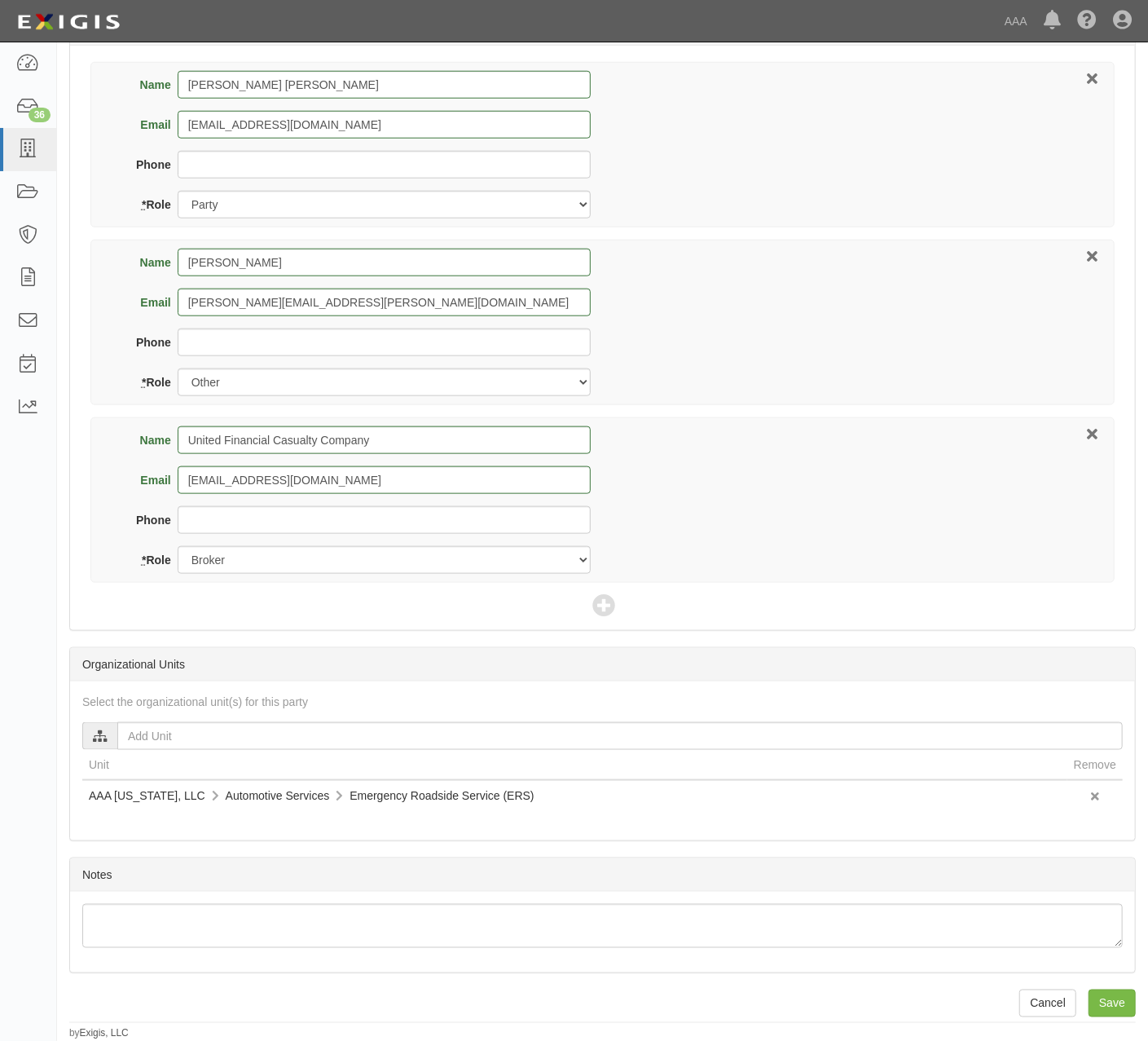
scroll to position [803, 0]
click at [1124, 996] on input "Save" at bounding box center [1112, 1003] width 47 height 28
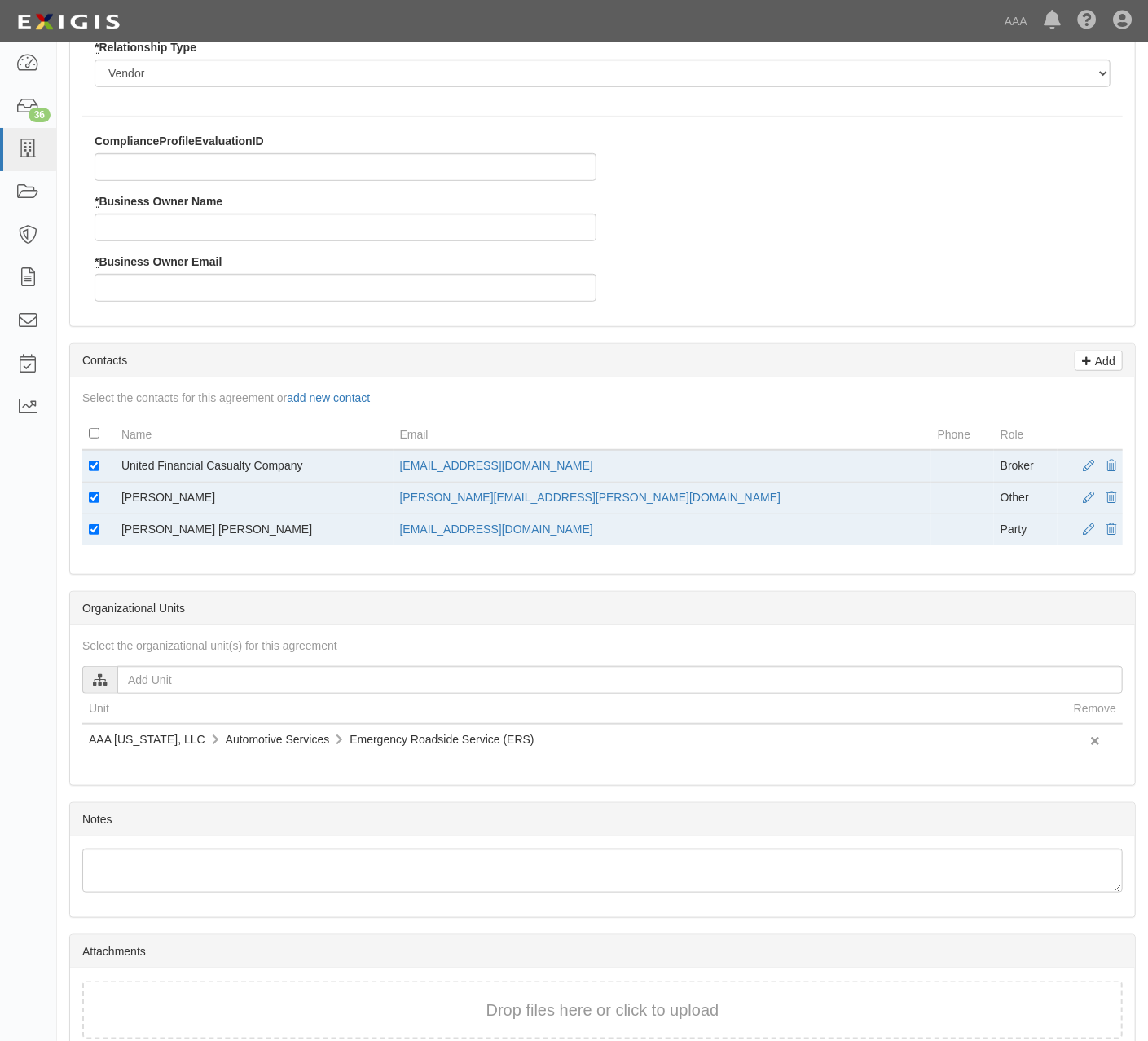
scroll to position [434, 0]
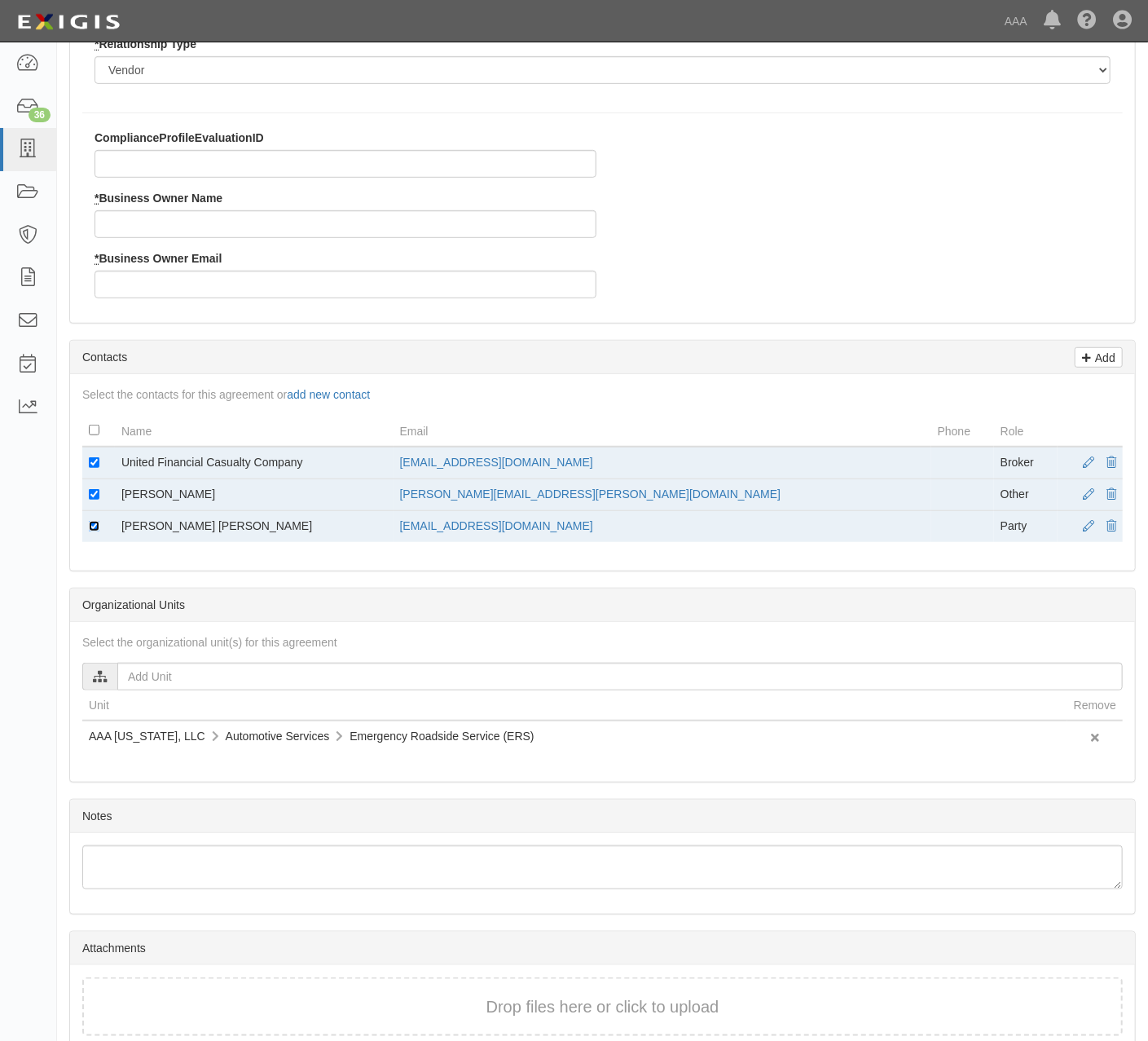
click at [90, 529] on input "checkbox" at bounding box center [94, 526] width 11 height 11
checkbox input "false"
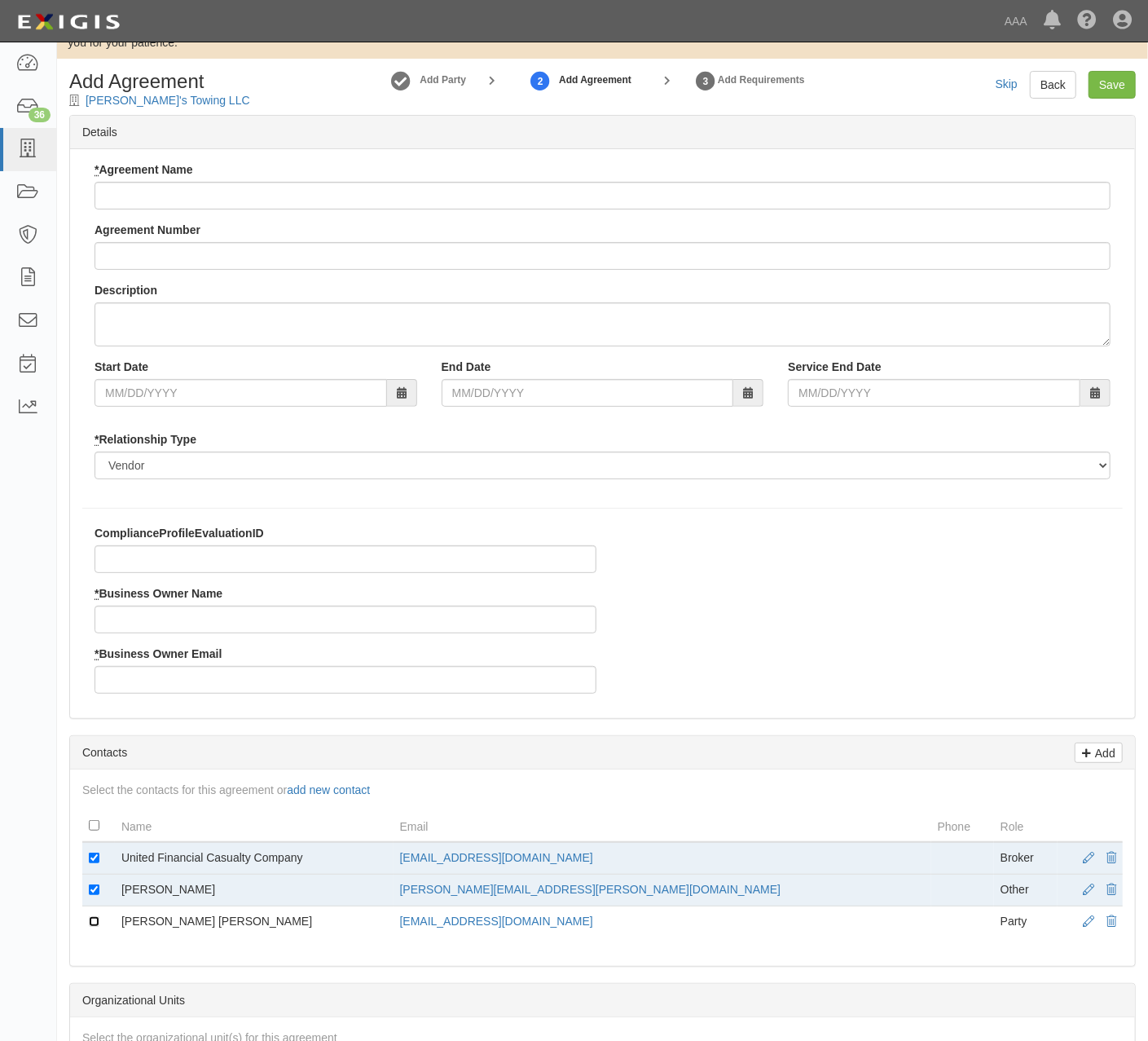
scroll to position [0, 0]
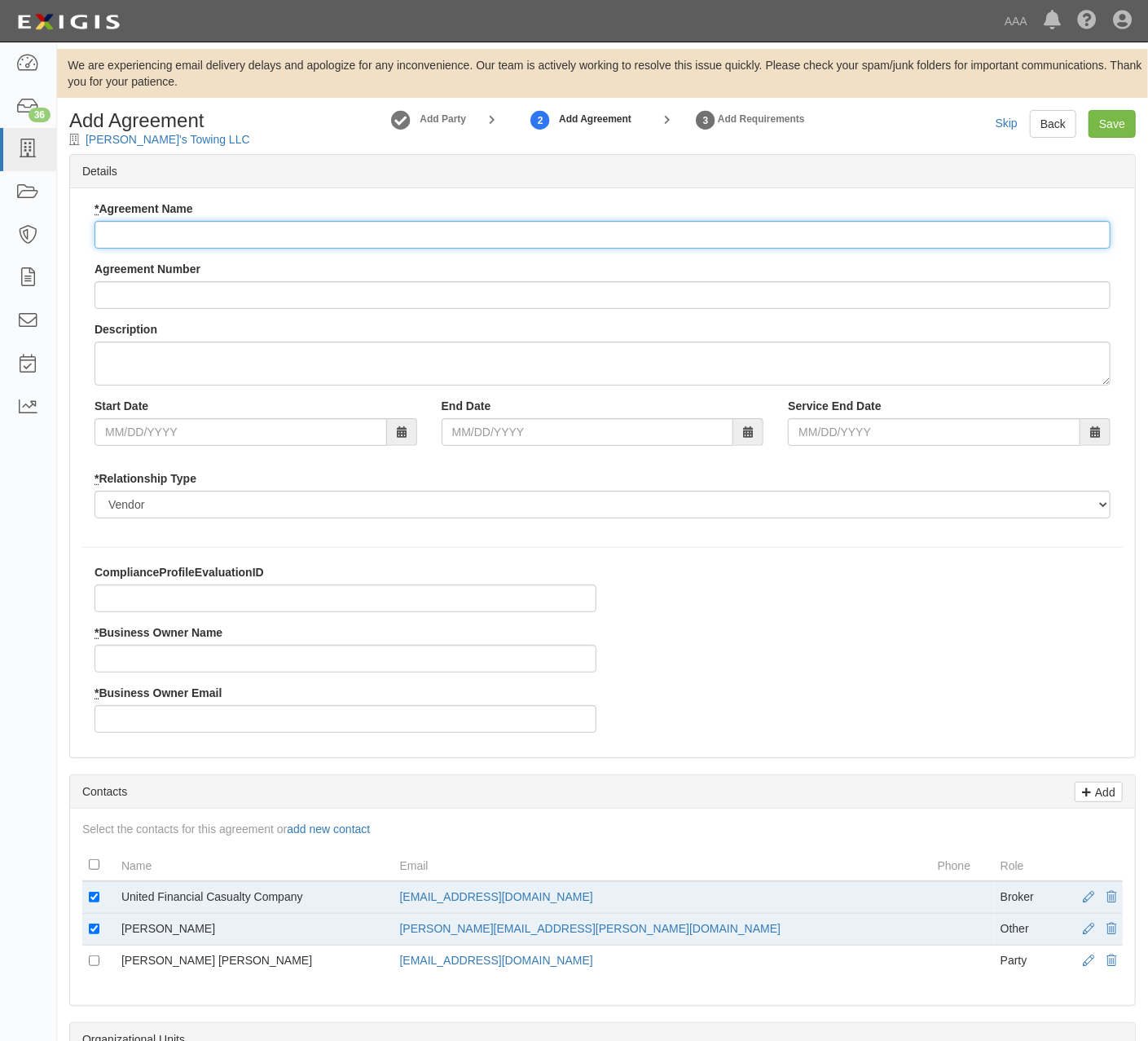
click at [125, 246] on input "* Agreement Name" at bounding box center [603, 235] width 1016 height 28
click at [141, 229] on input "* Agreement Name" at bounding box center [603, 235] width 1016 height 28
paste input "[US_STATE] ERS"
type input "[US_STATE] ERS"
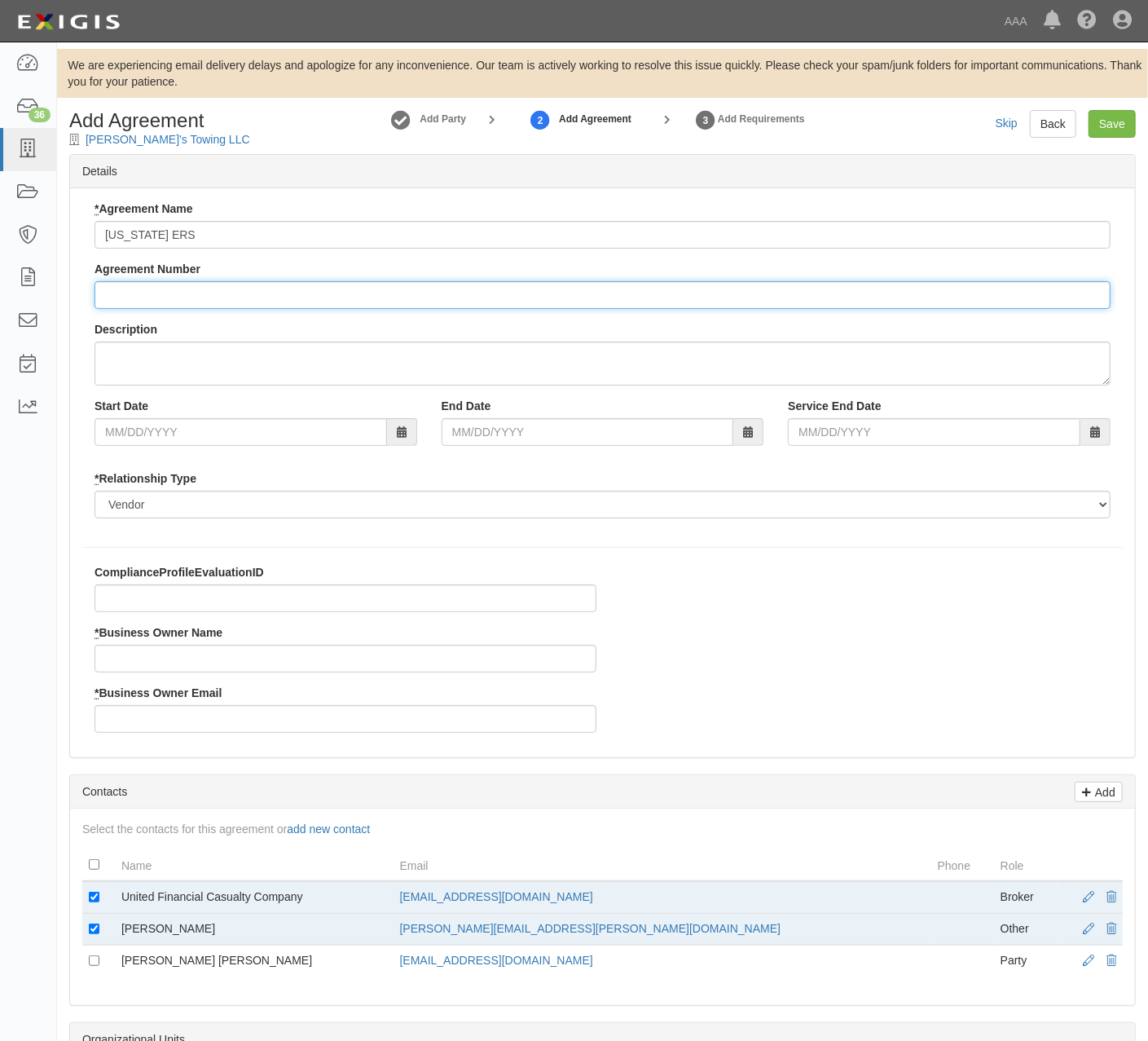
click at [190, 308] on input "Agreement Number" at bounding box center [603, 295] width 1016 height 28
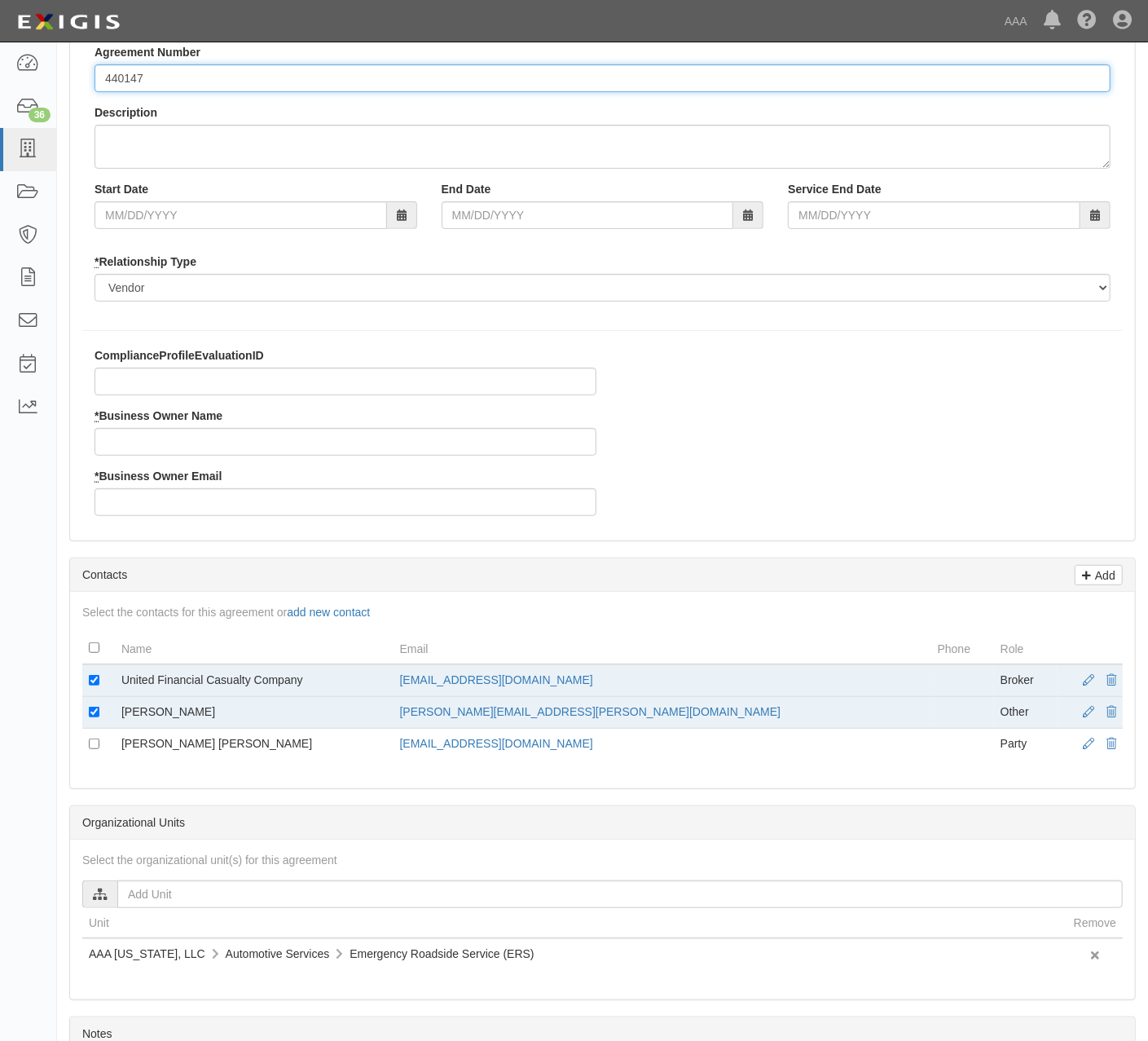
scroll to position [326, 0]
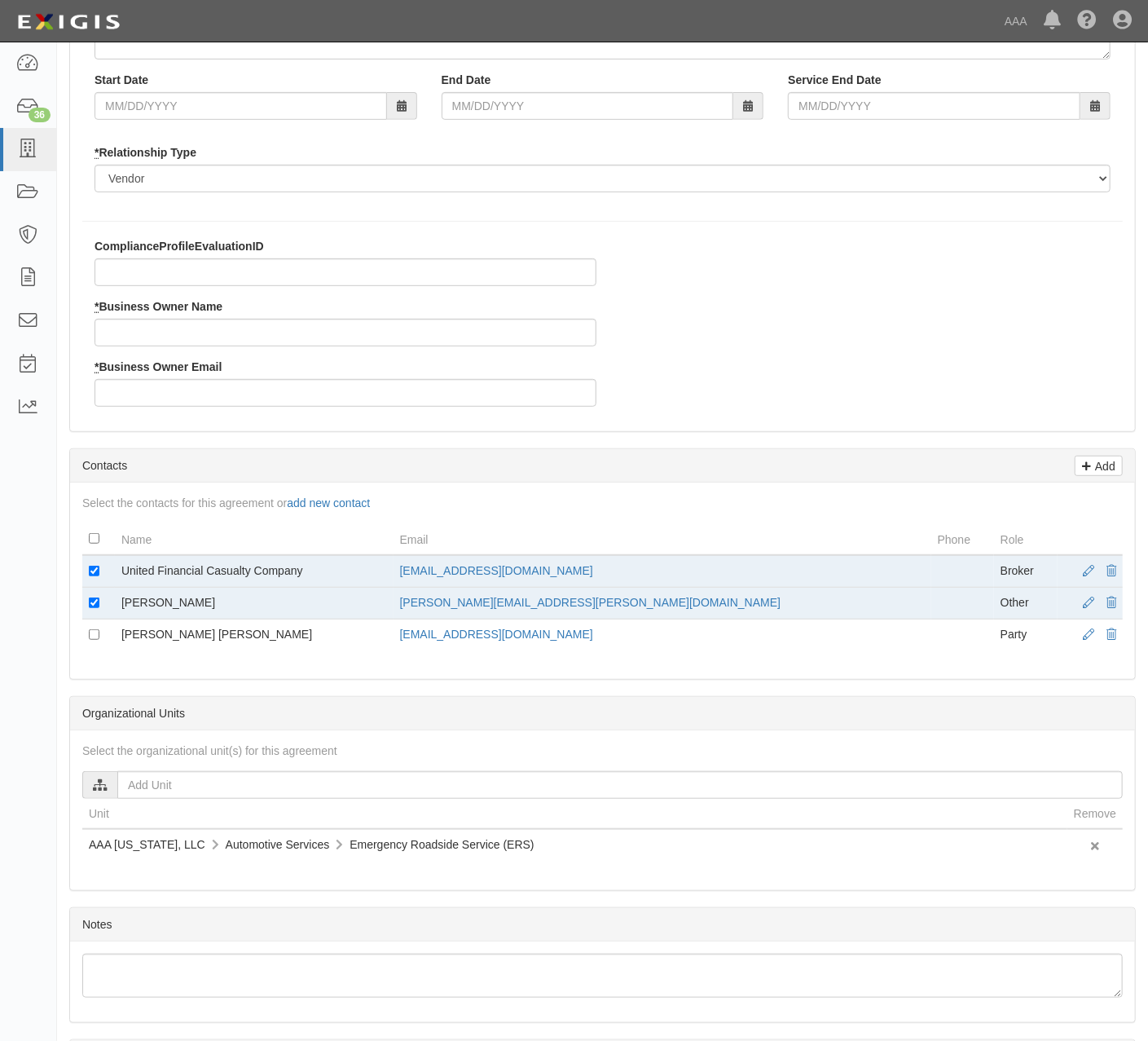
type input "440147"
click at [227, 327] on input "* Business Owner Name" at bounding box center [345, 332] width 502 height 28
click at [184, 388] on input "* Business Owner Email" at bounding box center [345, 393] width 502 height 28
paste input "[US_STATE] ERS"
type input "[US_STATE] ERS"
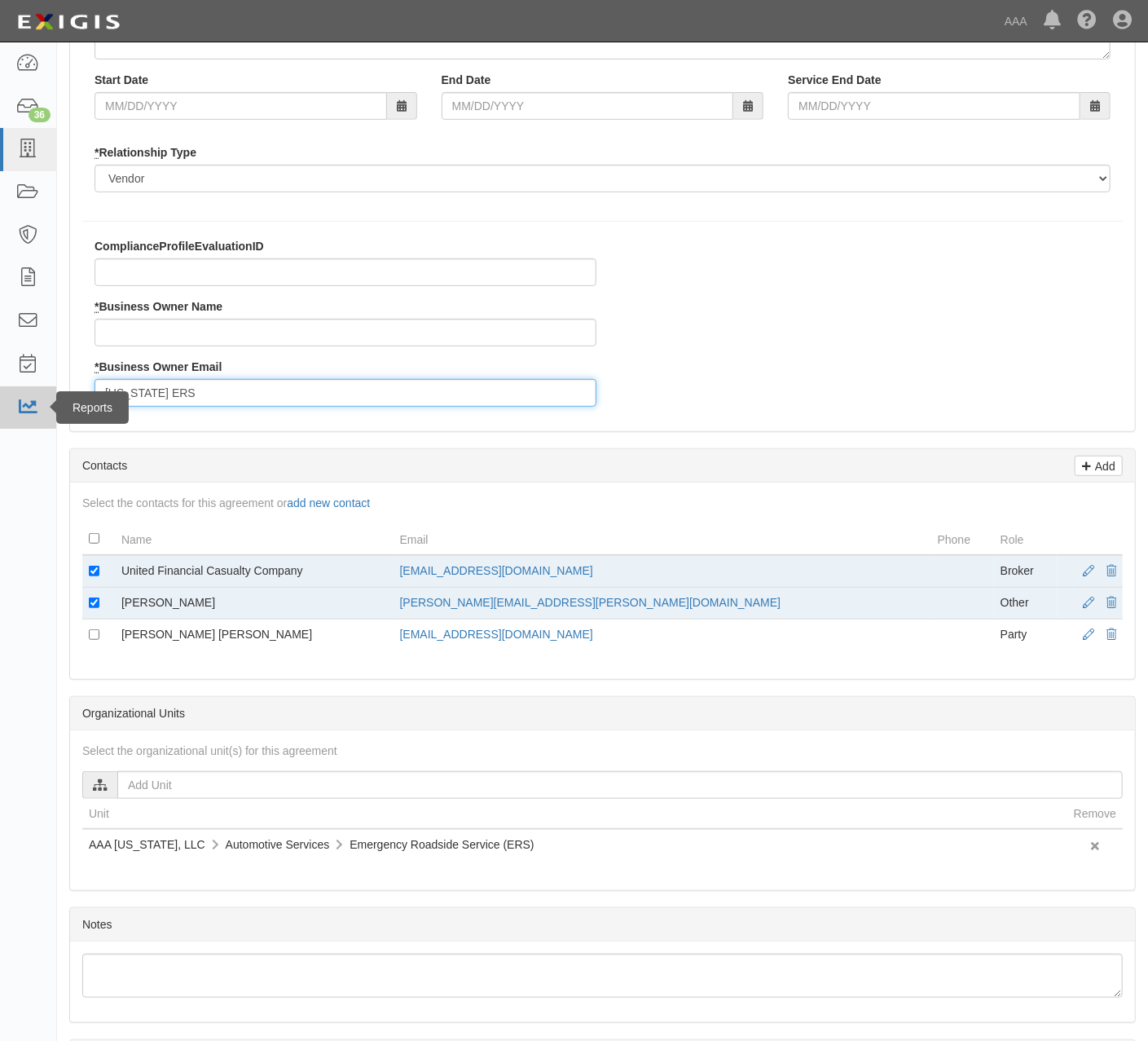
drag, startPoint x: 381, startPoint y: 392, endPoint x: 27, endPoint y: 391, distance: 354.0
click at [27, 391] on body "Toggle navigation Dashboard 36 Inbox Parties Agreements Coverages Documents Mes…" at bounding box center [574, 449] width 1148 height 1551
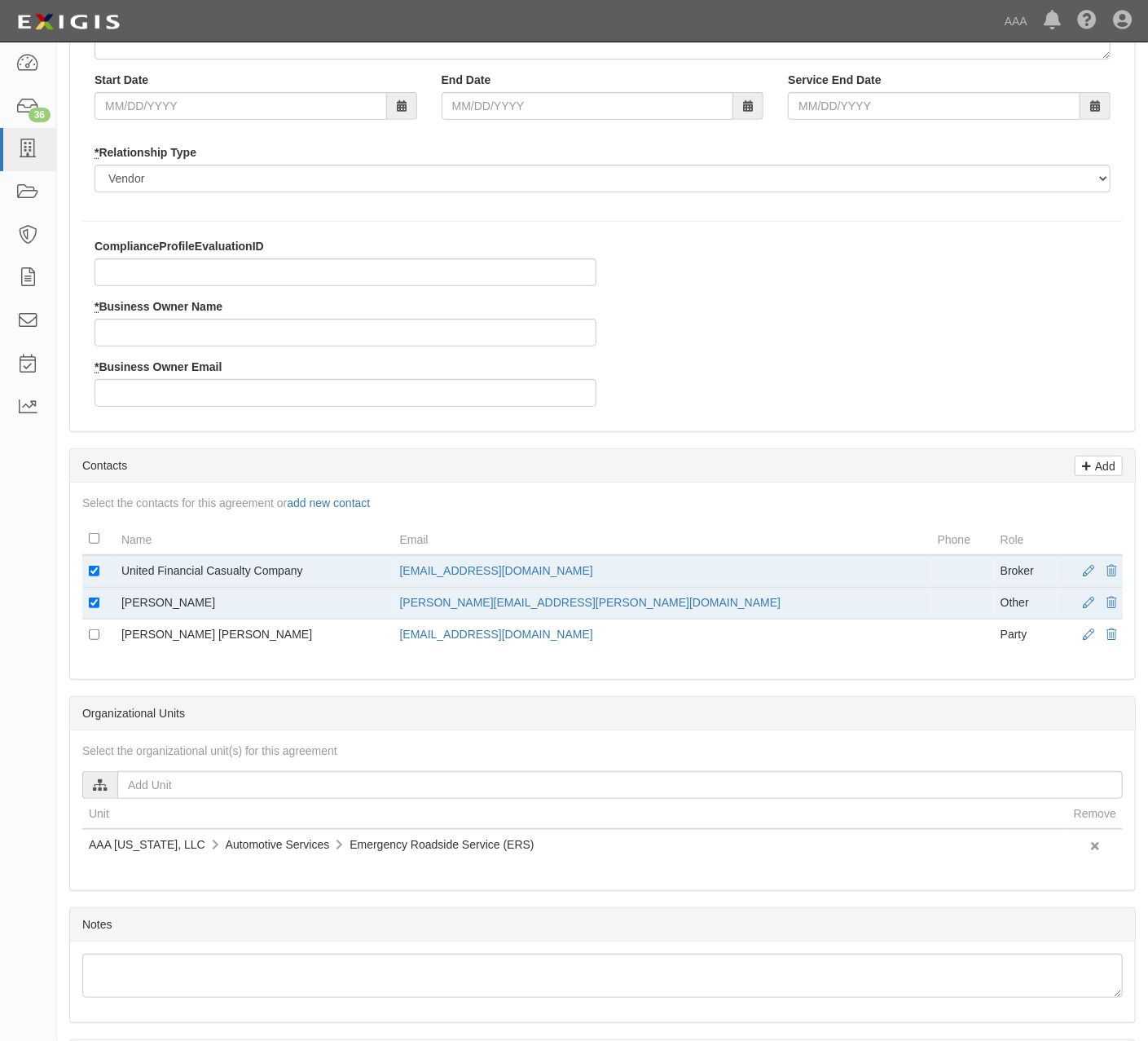
click at [235, 379] on div "* Business Owner Email" at bounding box center [345, 382] width 502 height 48
click at [239, 391] on input "* Business Owner Email" at bounding box center [345, 393] width 502 height 28
paste input "saiz-vallejos.brian@ace.aaa.com"
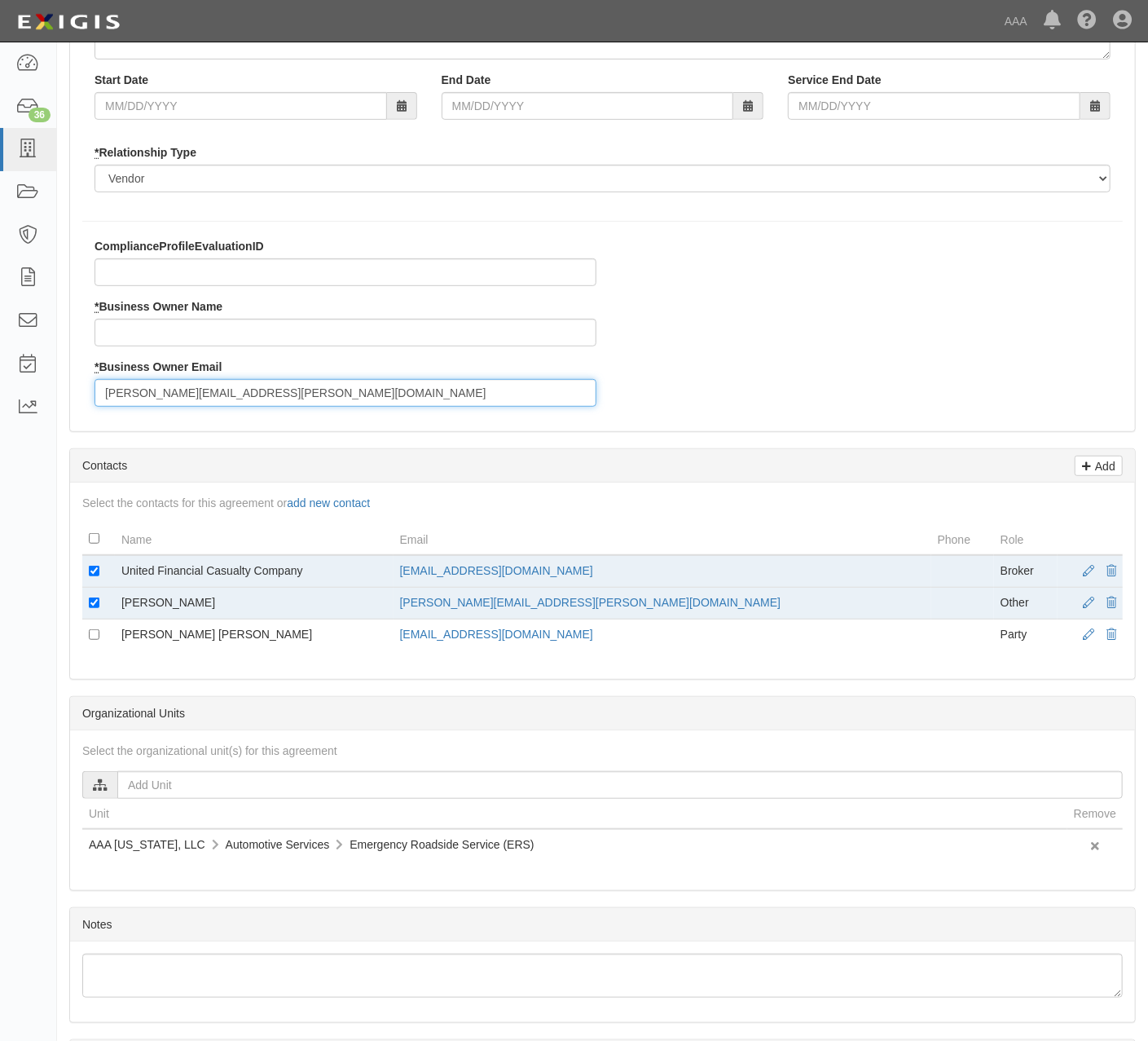
type input "saiz-vallejos.brian@ace.aaa.com"
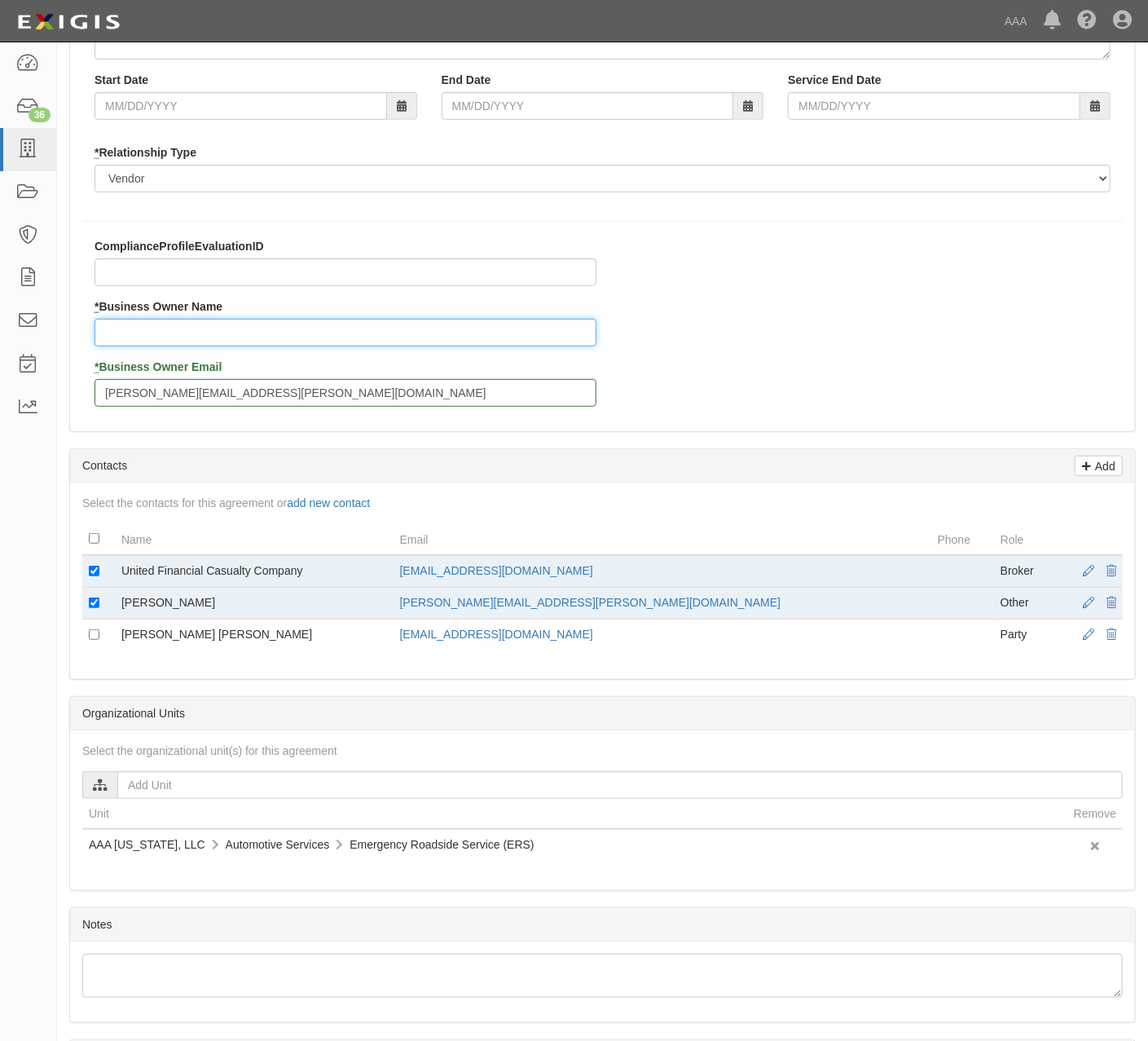
click at [194, 336] on input "* Business Owner Name" at bounding box center [345, 332] width 502 height 28
drag, startPoint x: 232, startPoint y: 607, endPoint x: 153, endPoint y: 604, distance: 79.1
click at [153, 604] on td "Brian Saiz-Vallejos" at bounding box center [254, 603] width 279 height 32
copy td "Saiz-Vallejos"
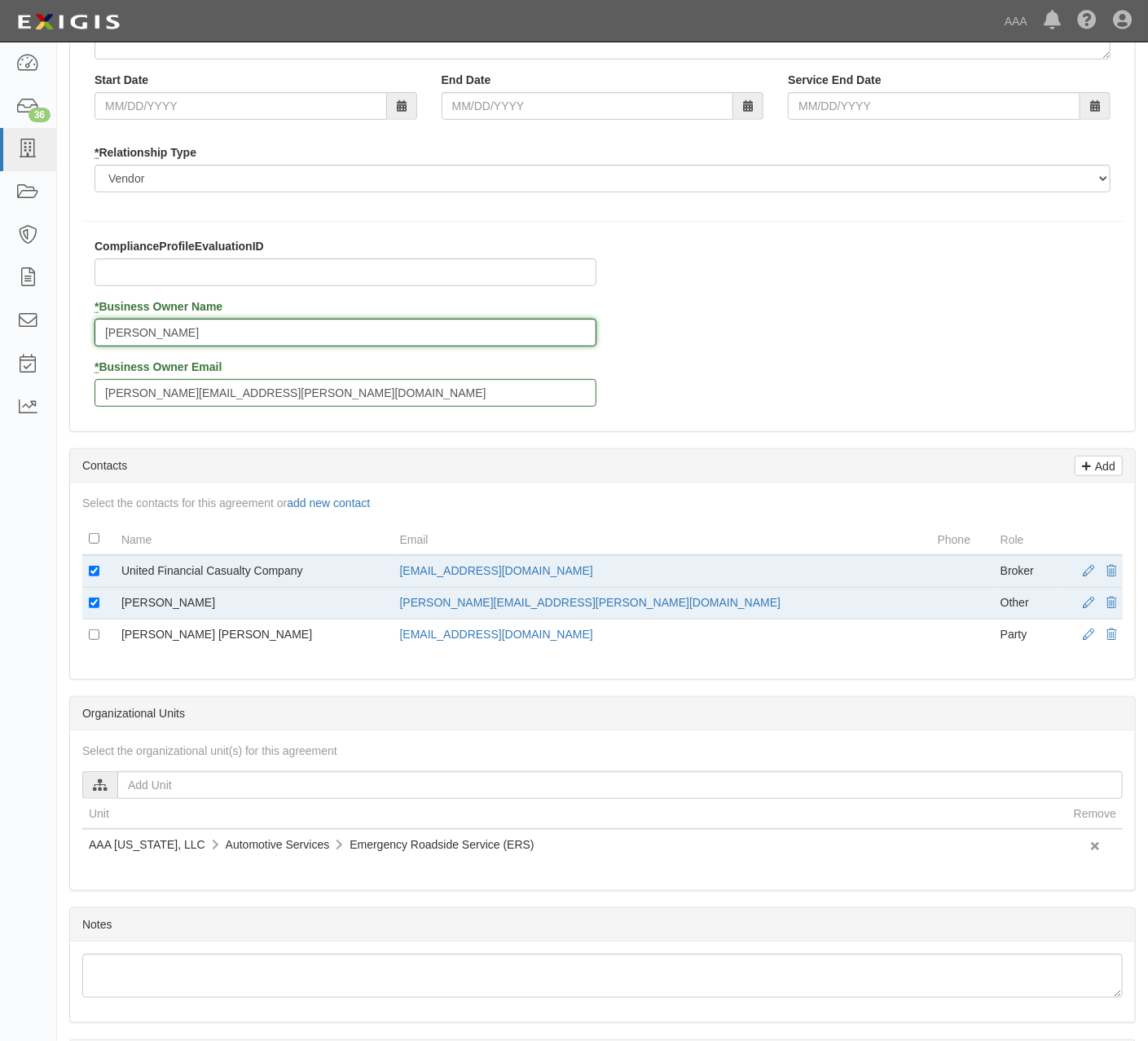
click at [303, 332] on input "Brian" at bounding box center [345, 332] width 502 height 28
paste input "Saiz-Vallejos"
type input "Brian Saiz-Vallejos"
drag, startPoint x: 720, startPoint y: 324, endPoint x: 730, endPoint y: 329, distance: 11.2
click at [728, 324] on div "ComplianceProfileEvaluationID * Business Owner Name Brian Saiz-Vallejos * Busin…" at bounding box center [602, 329] width 1064 height 181
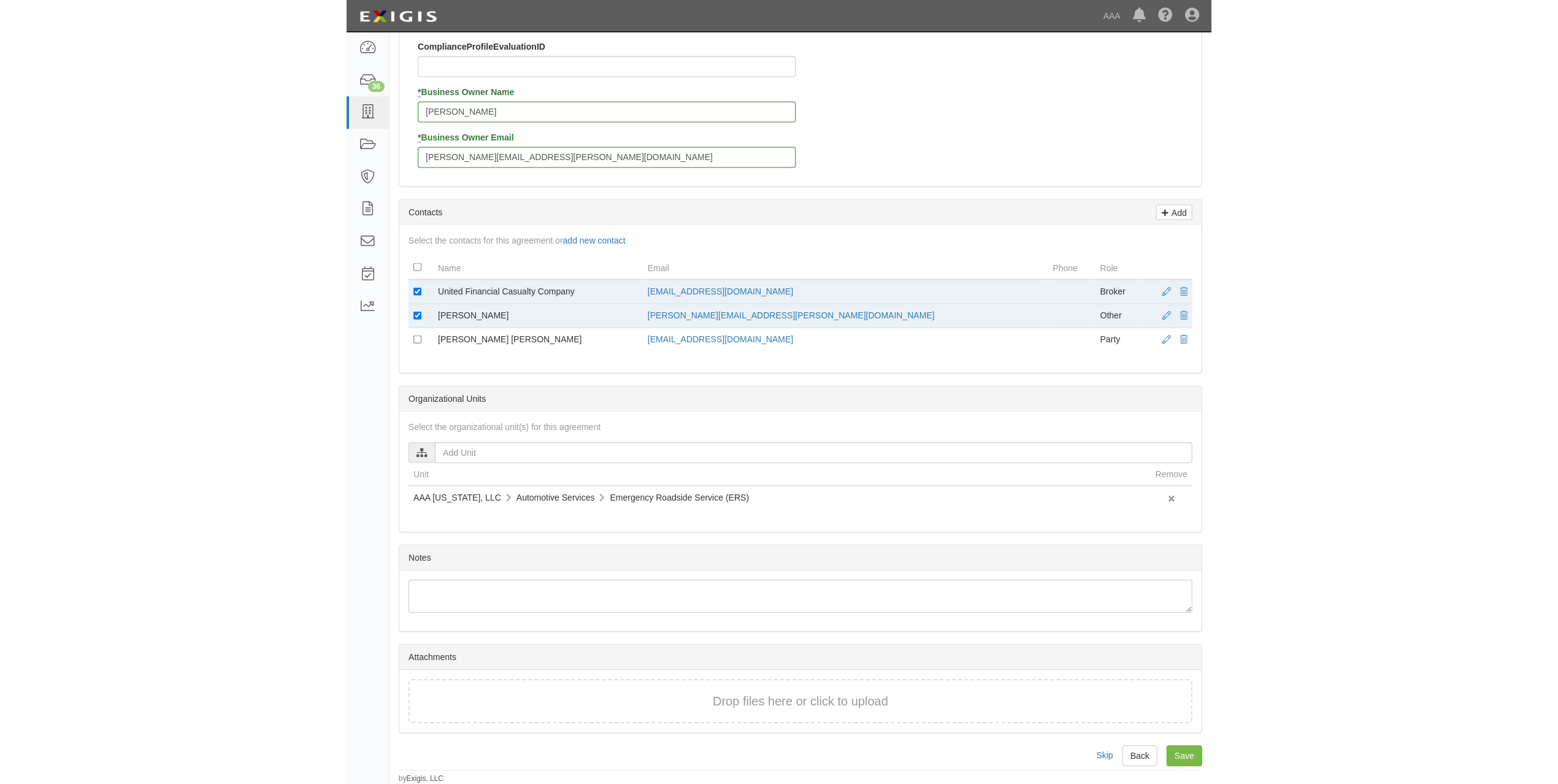
scroll to position [374, 0]
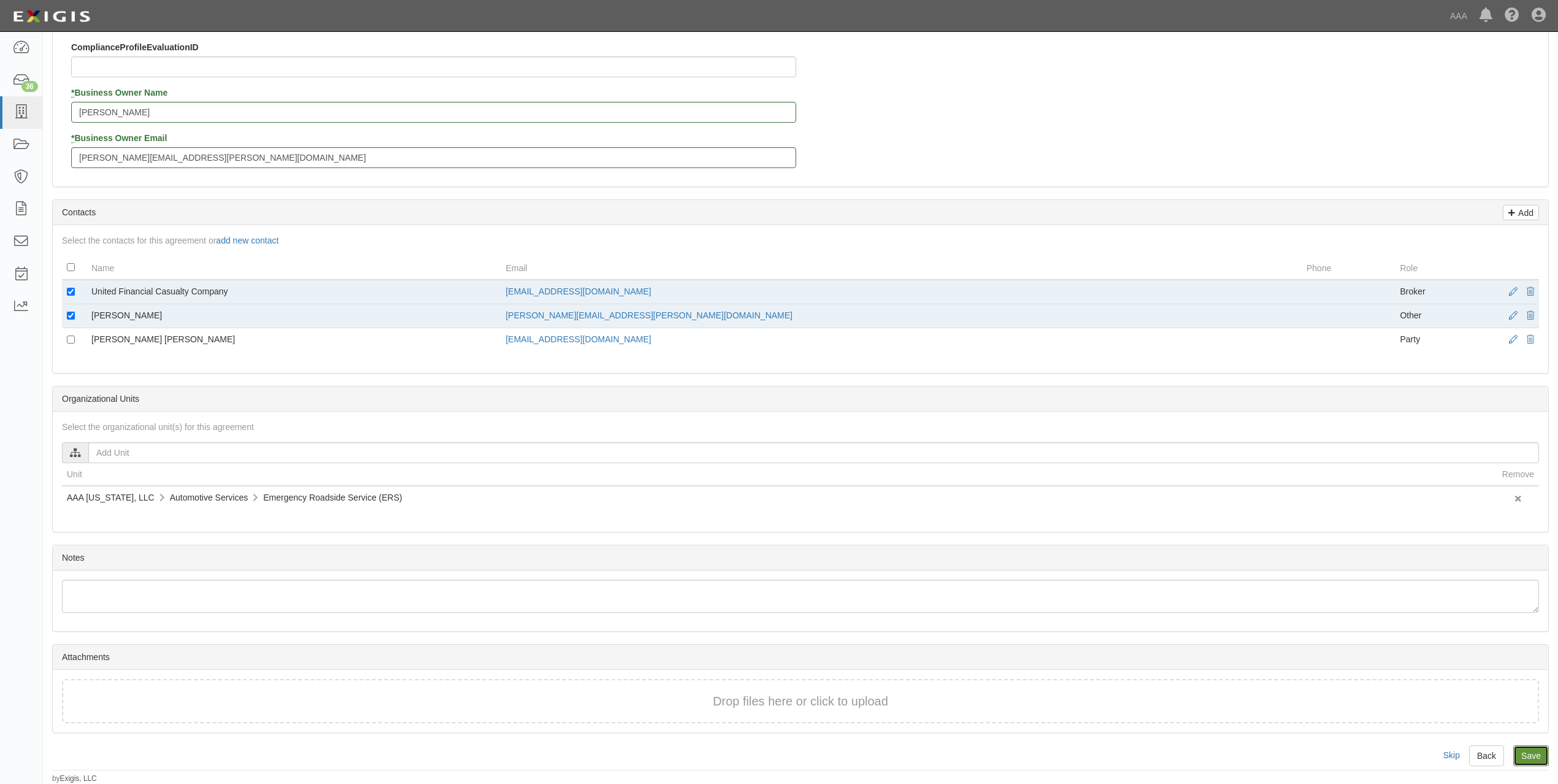
click at [864, 763] on input "Save" at bounding box center [1532, 756] width 36 height 21
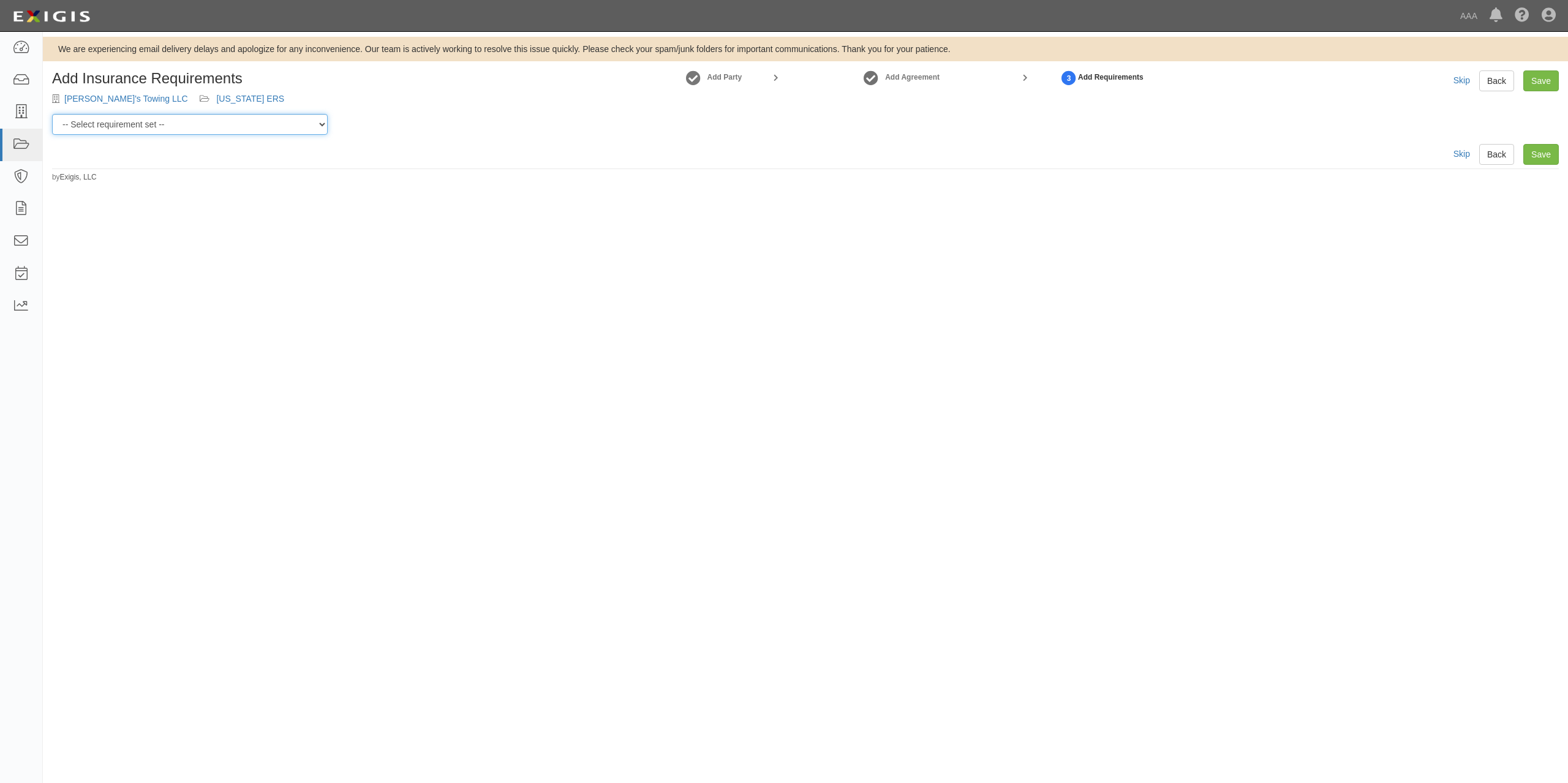
click at [245, 122] on select "-- Select requirement set -- AAA East Central AAR AAA East Central ERS AAA East…" at bounding box center [190, 124] width 276 height 21
select select "16737"
click at [52, 114] on select "-- Select requirement set -- AAA East Central AAR AAA East Central ERS AAA East…" at bounding box center [190, 124] width 276 height 21
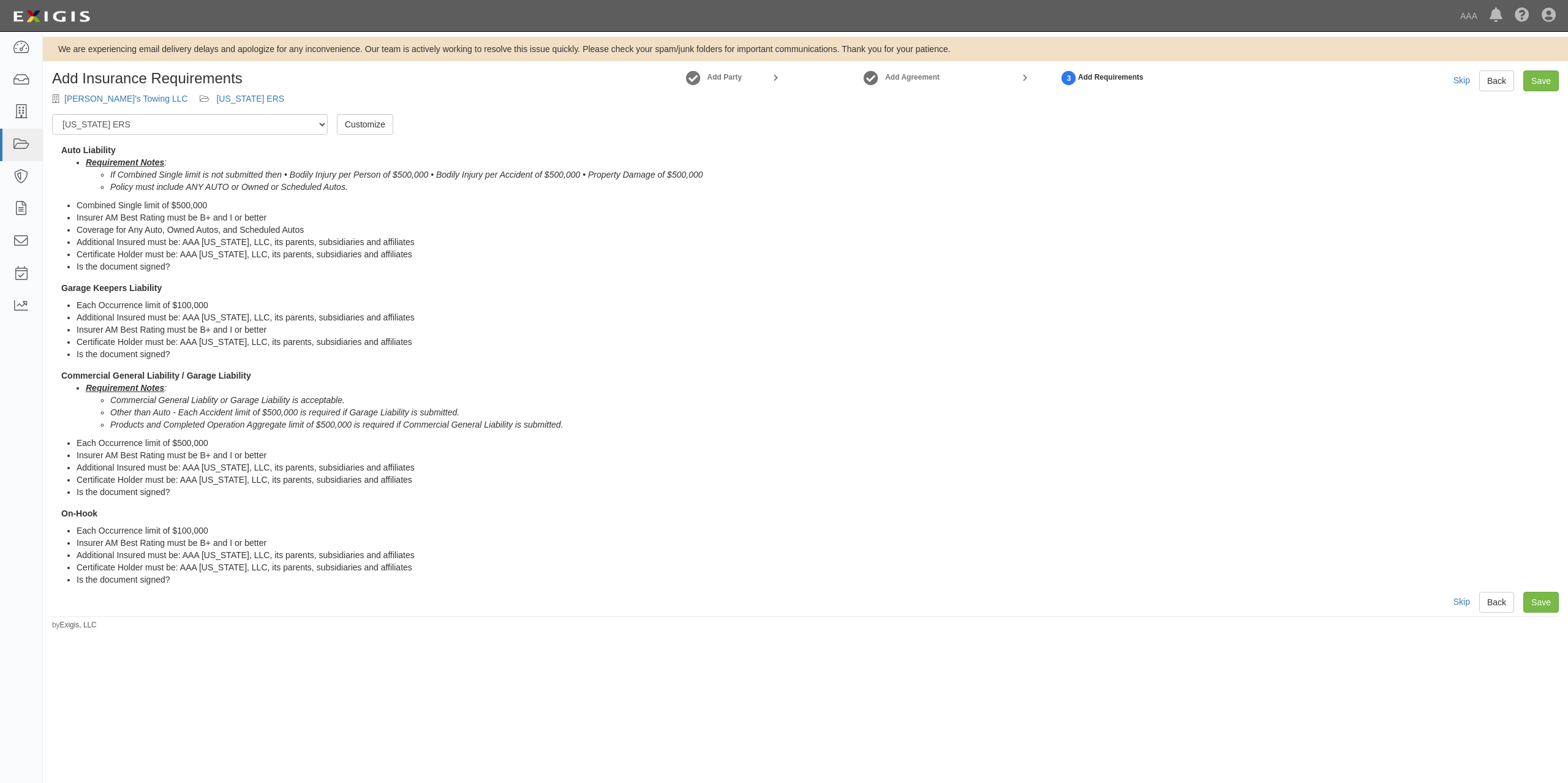
click at [750, 137] on div "Add Insurance Requirements Freddy's Towing LLC New Mexico ERS Add Party Add Agr…" at bounding box center [805, 328] width 1507 height 515
click at [1545, 77] on link "Save" at bounding box center [1541, 81] width 36 height 21
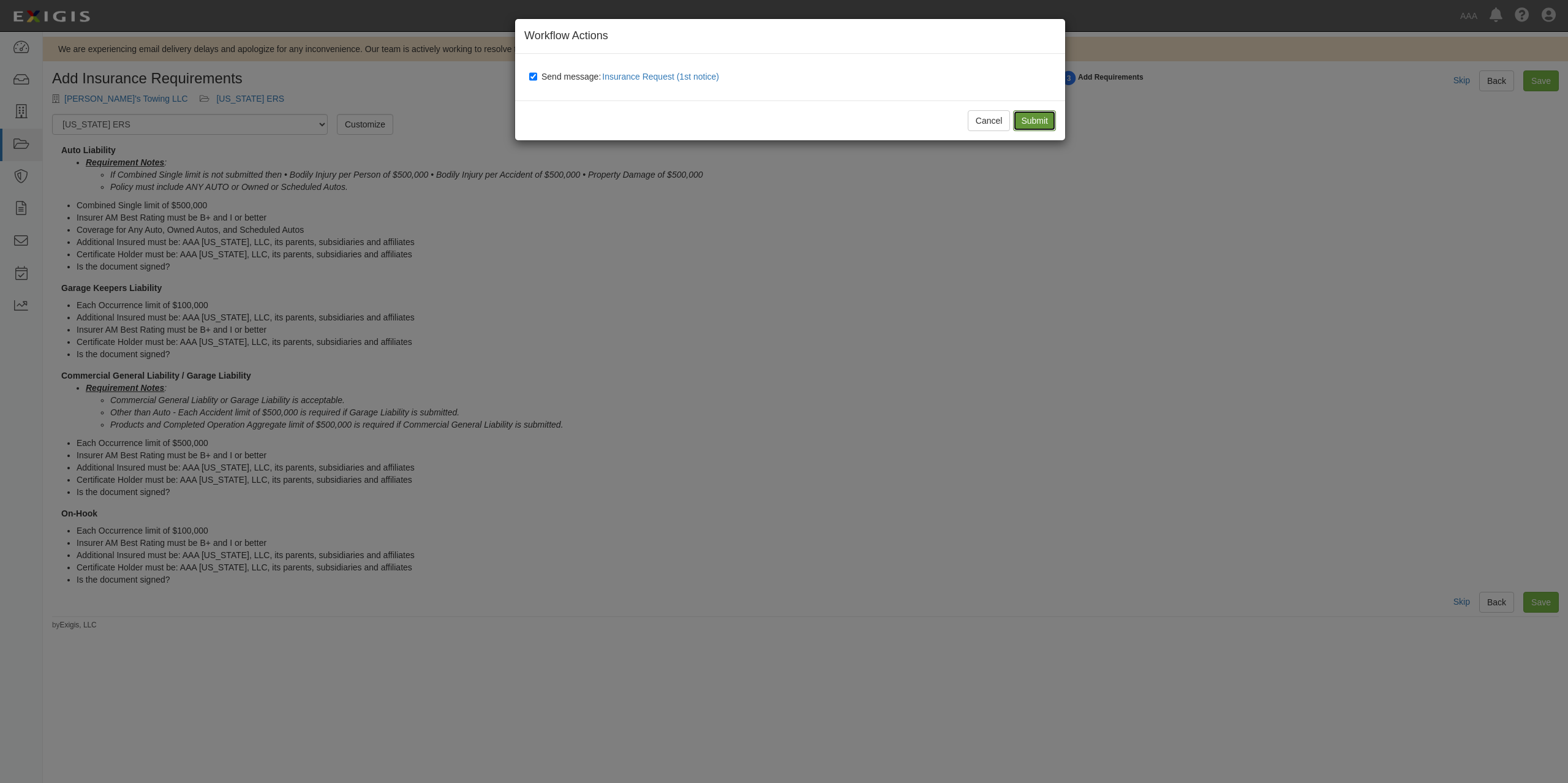
click at [1046, 122] on input "Submit" at bounding box center [1034, 121] width 43 height 21
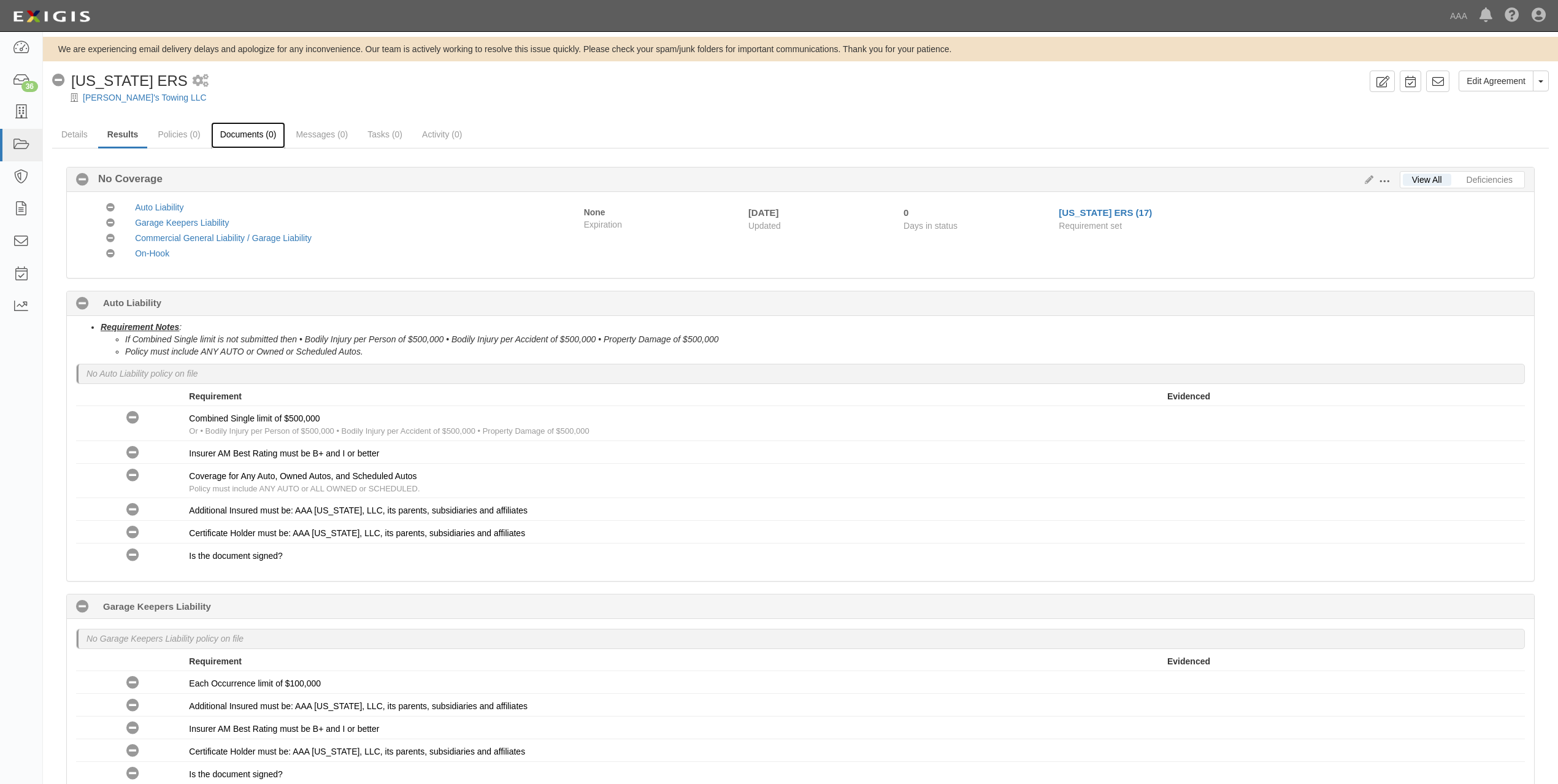
click at [231, 140] on link "Documents (0)" at bounding box center [248, 135] width 75 height 26
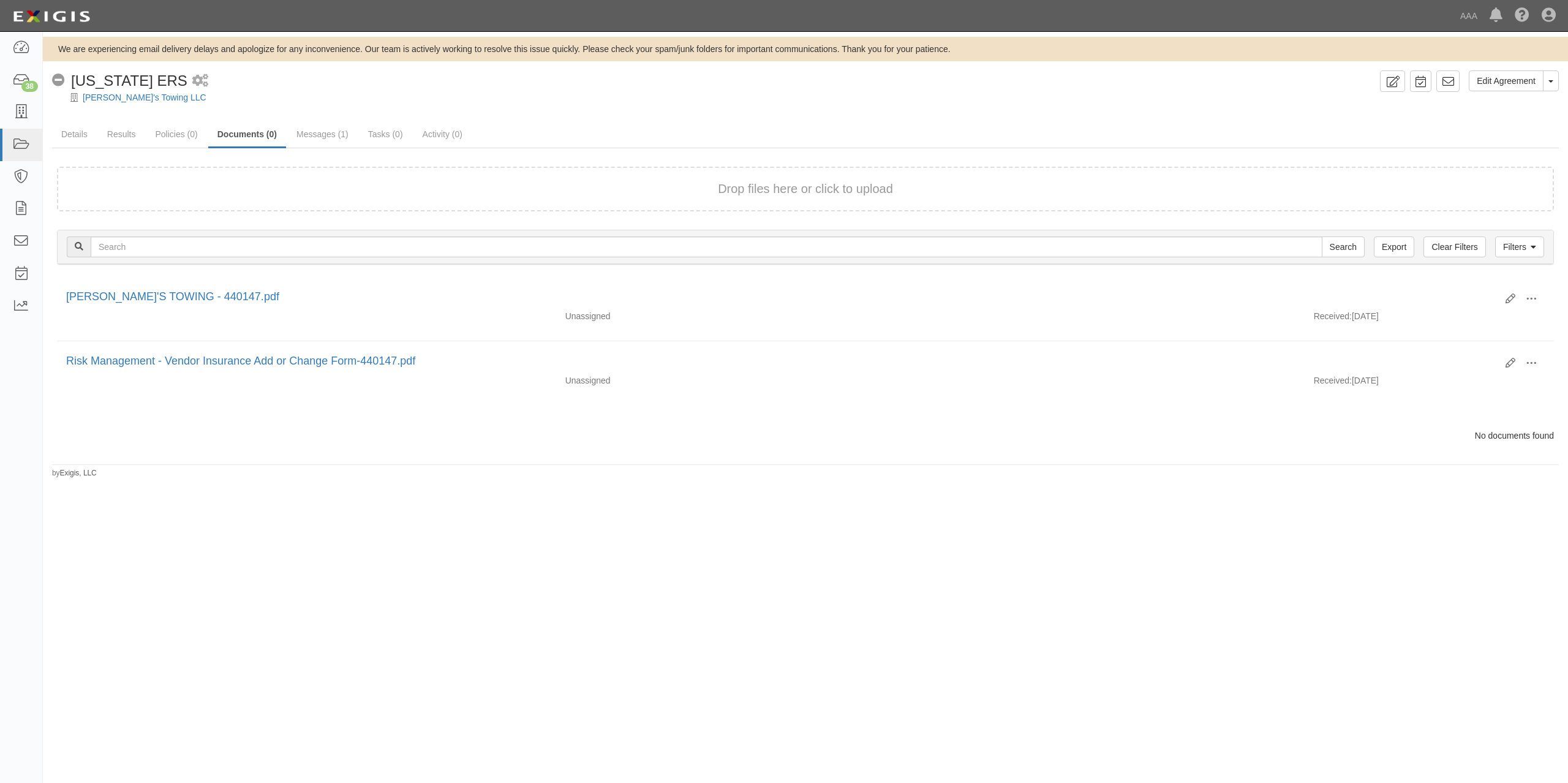
click at [951, 522] on div "We are experiencing email delivery delays and apologize for any inconvenience. …" at bounding box center [784, 389] width 1568 height 704
click at [138, 96] on link "[PERSON_NAME]'s Towing LLC" at bounding box center [144, 97] width 124 height 10
